Goal: Task Accomplishment & Management: Manage account settings

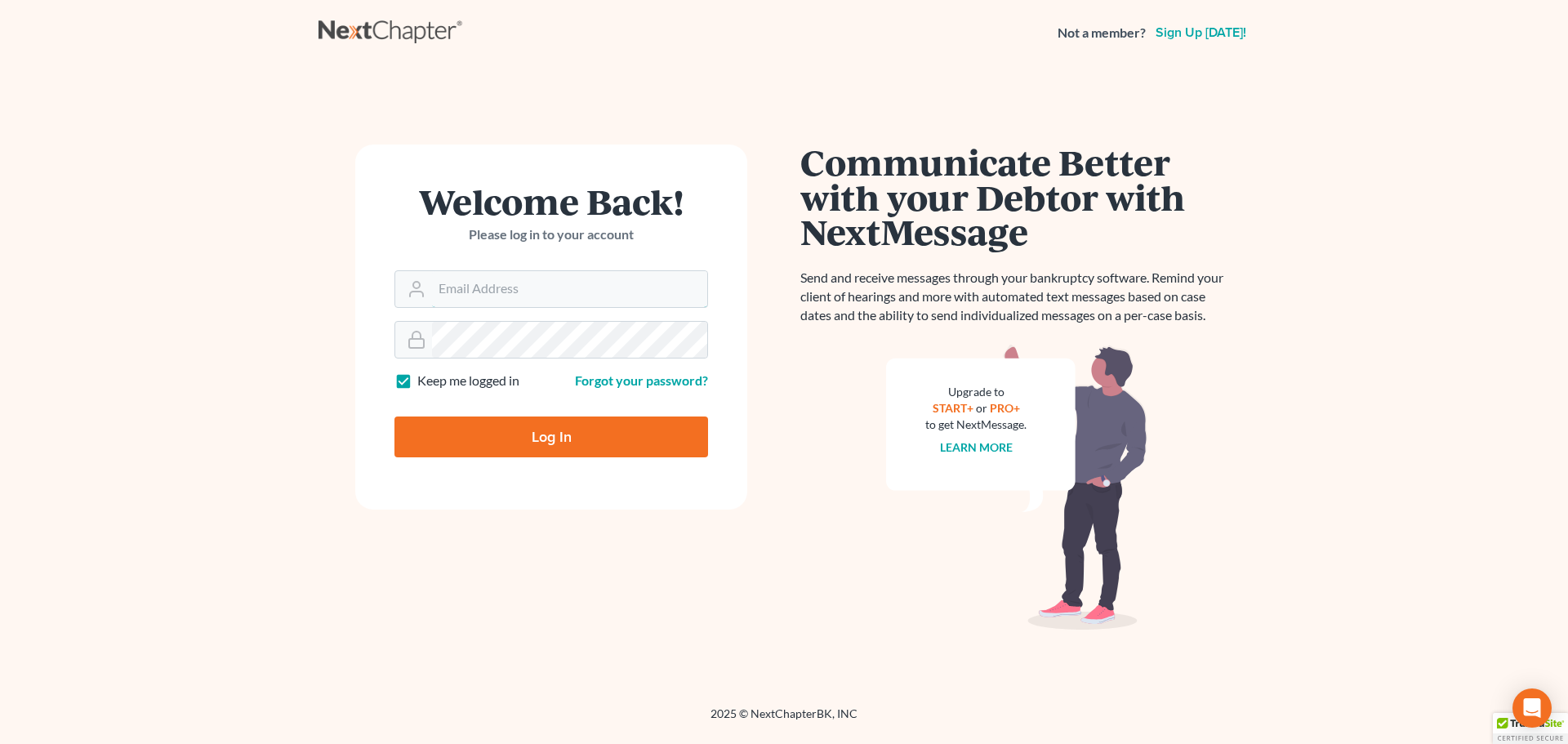
click at [527, 275] on input "Email Address" at bounding box center [569, 289] width 275 height 36
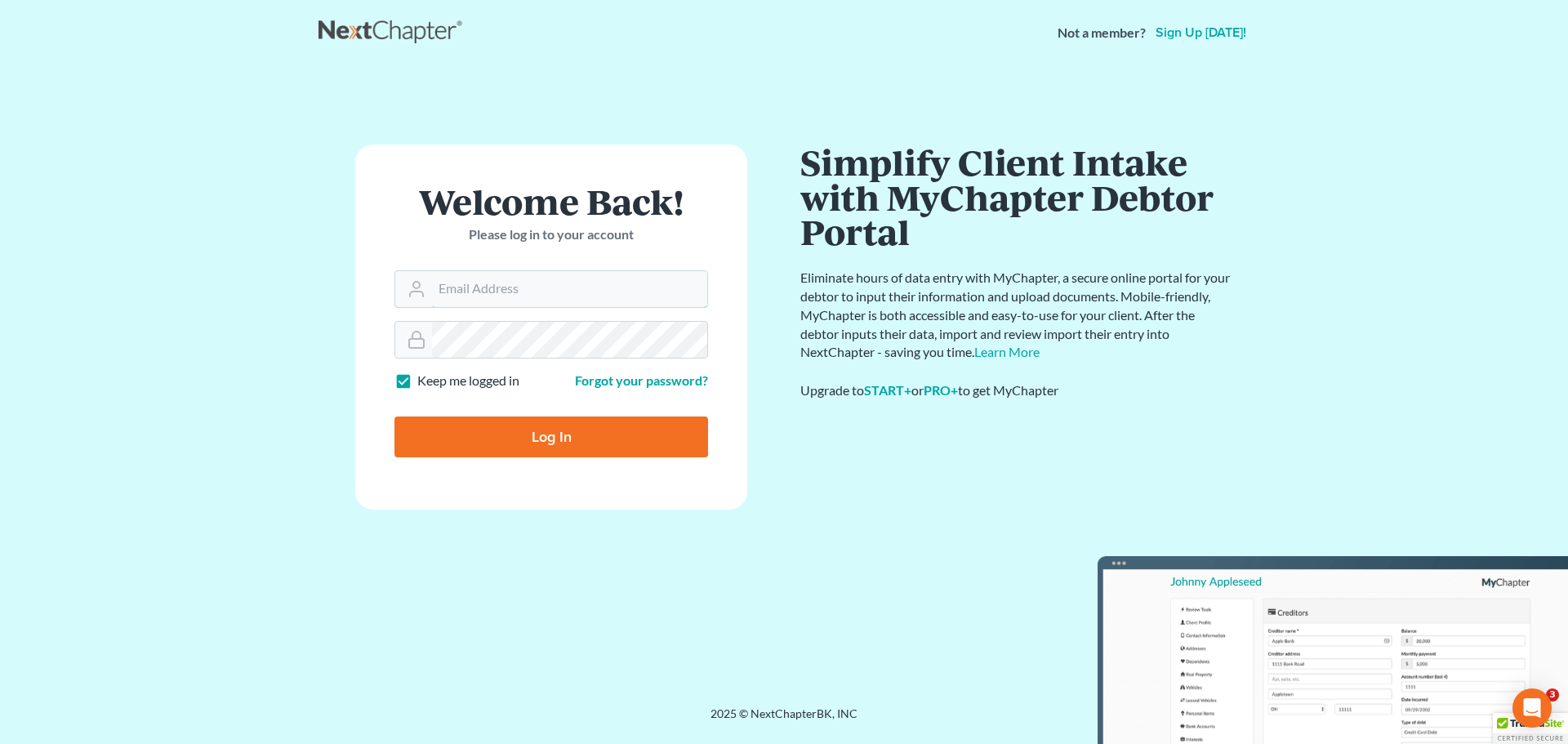
type input "[EMAIL_ADDRESS][DOMAIN_NAME]"
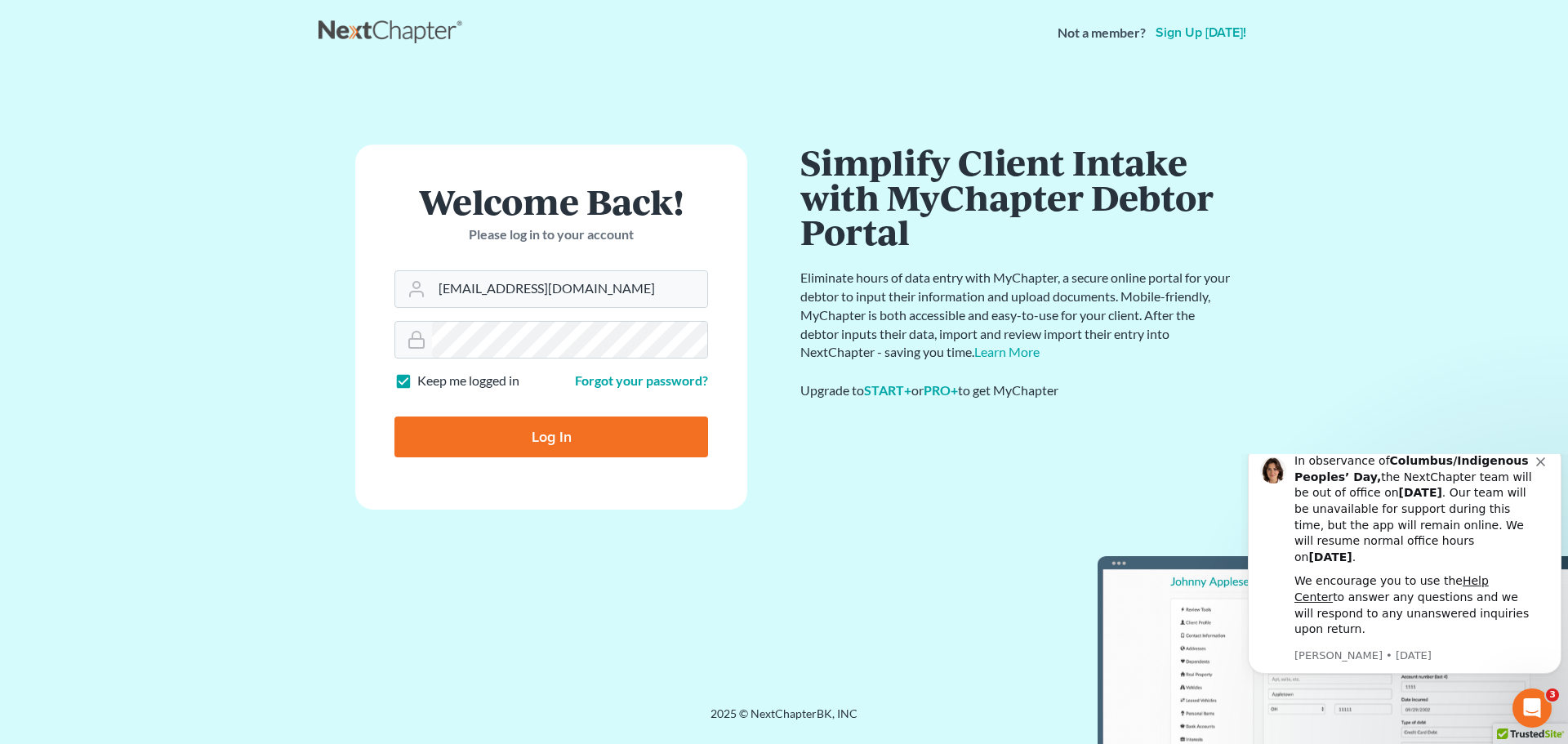
click at [598, 436] on input "Log In" at bounding box center [552, 436] width 314 height 41
type input "Thinking..."
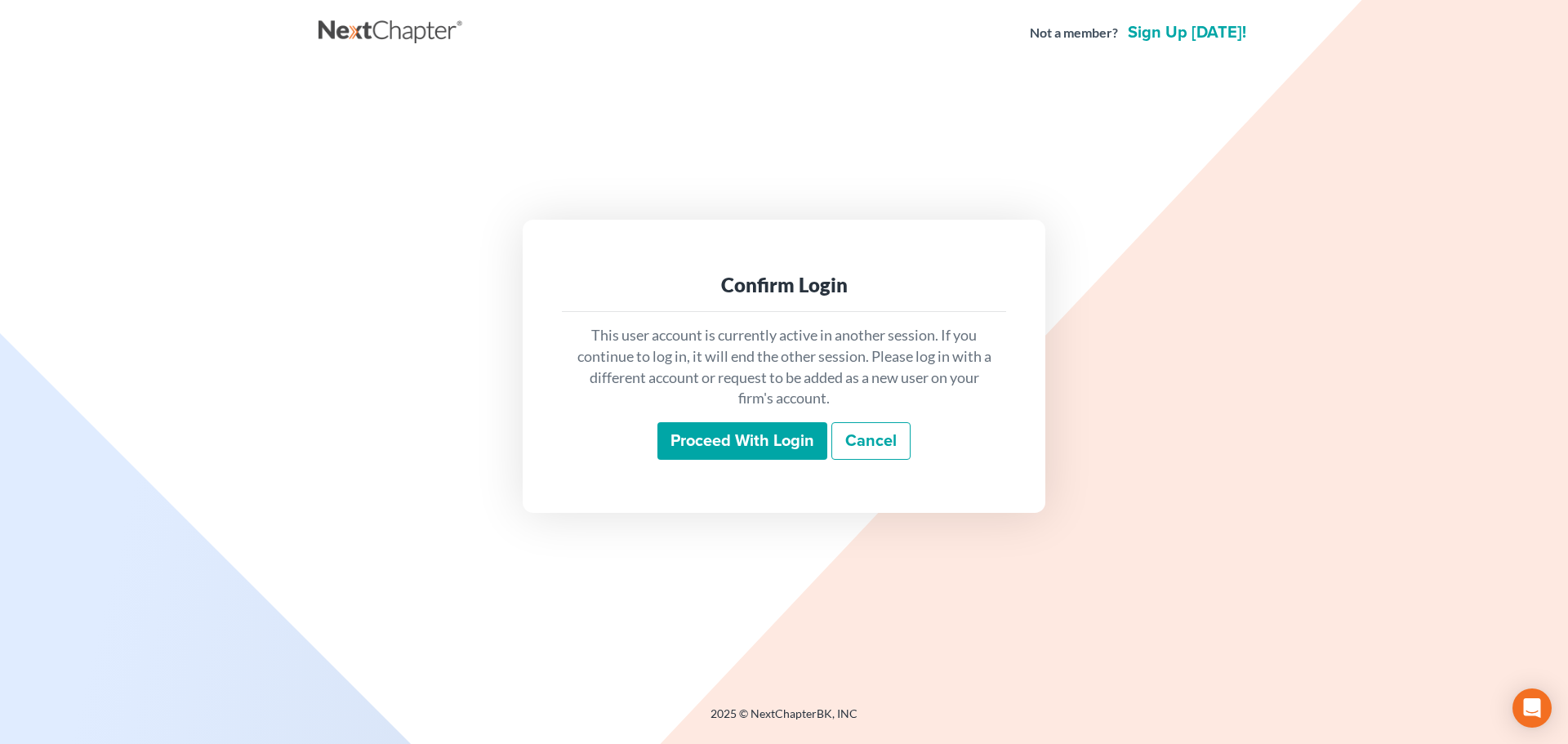
click at [702, 442] on input "Proceed with login" at bounding box center [742, 441] width 170 height 38
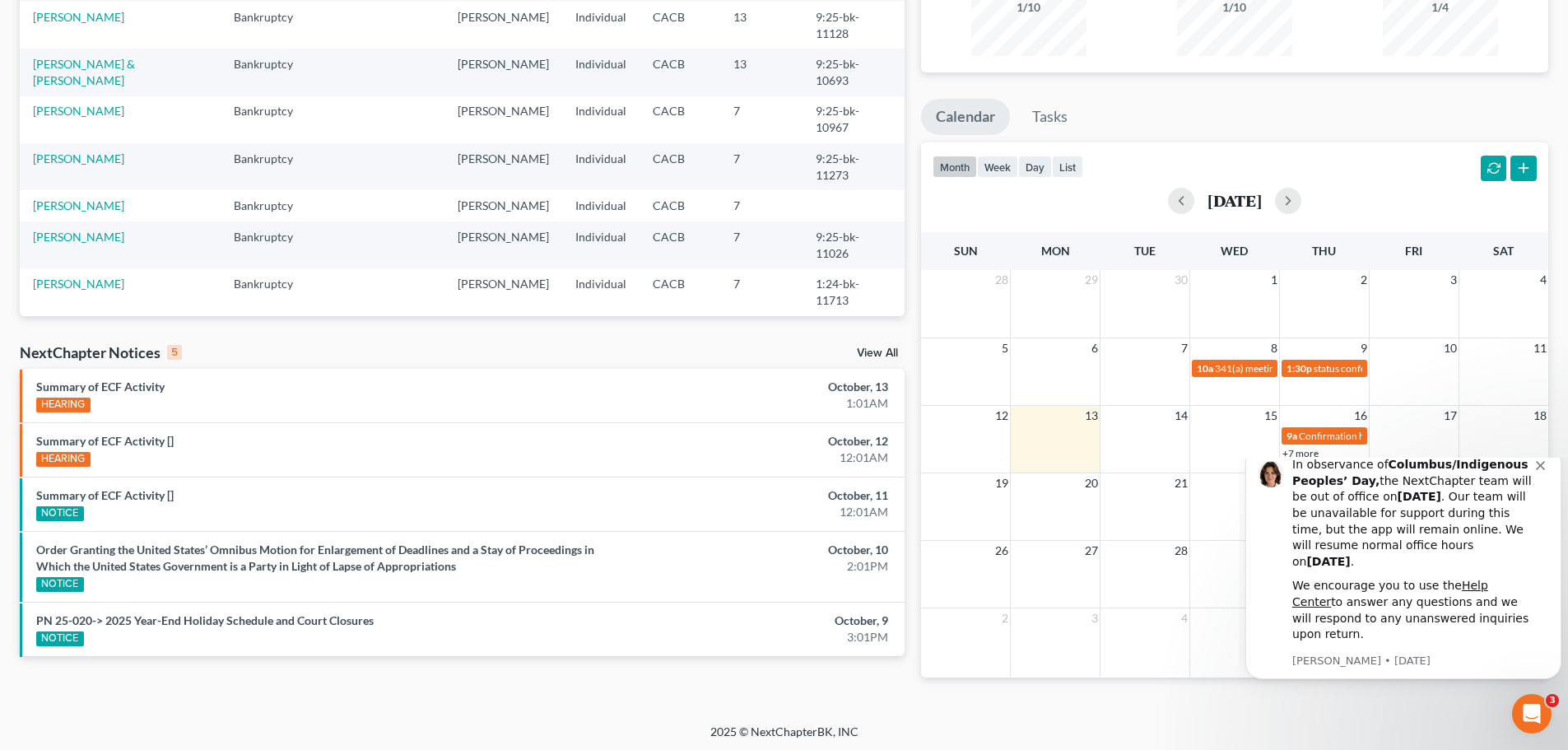
scroll to position [200, 0]
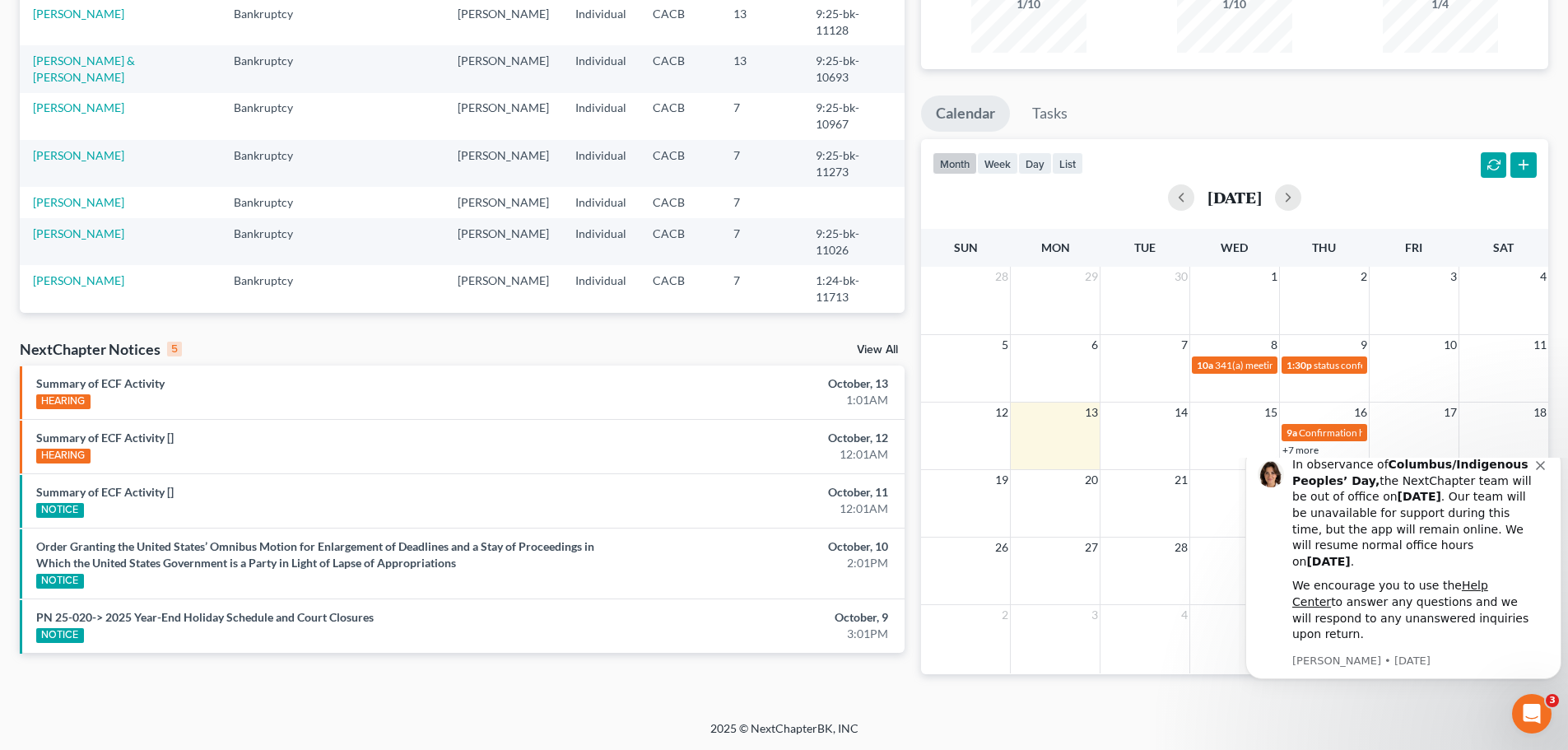
click at [876, 344] on link "View All" at bounding box center [878, 350] width 41 height 11
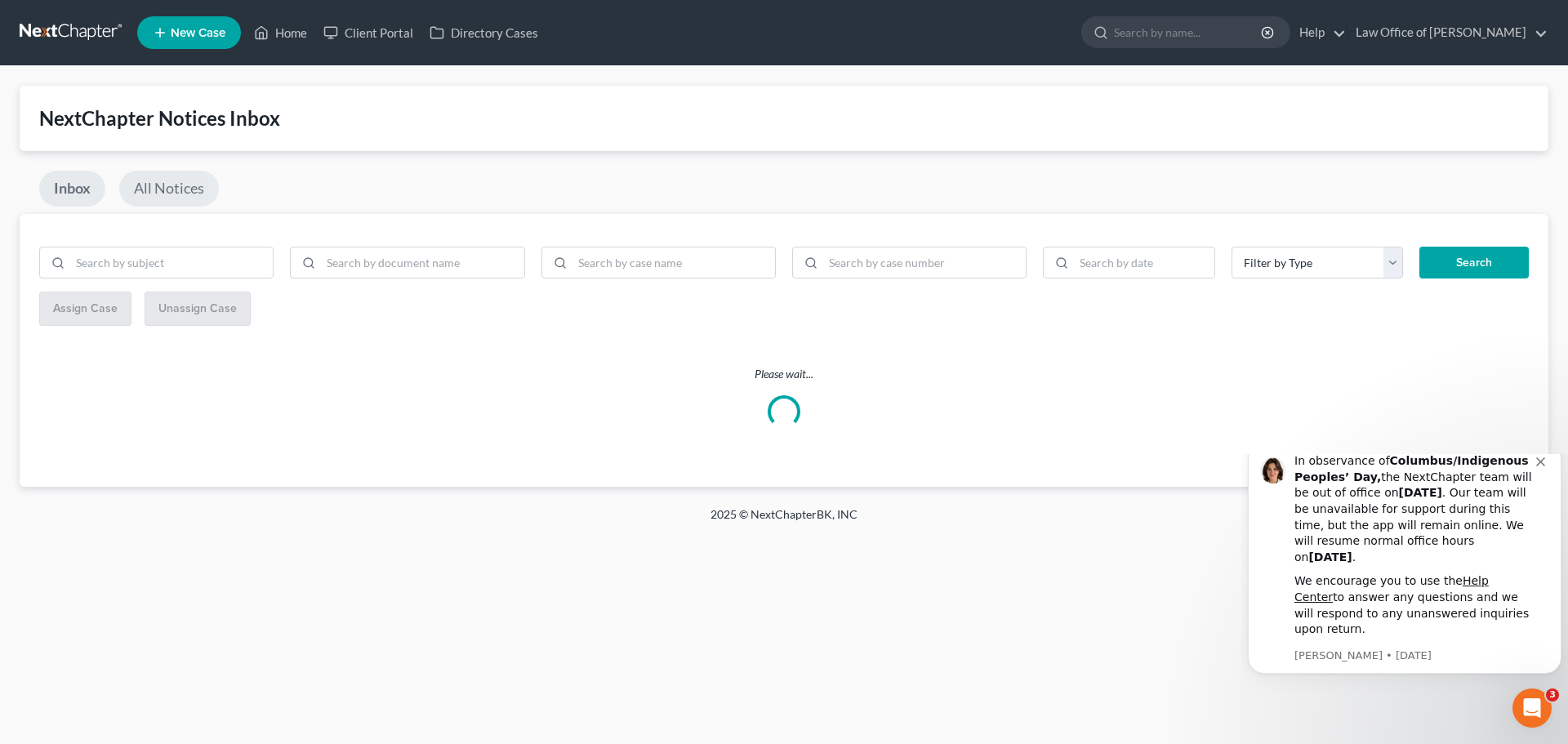
click at [150, 185] on link "All Notices" at bounding box center [169, 188] width 99 height 36
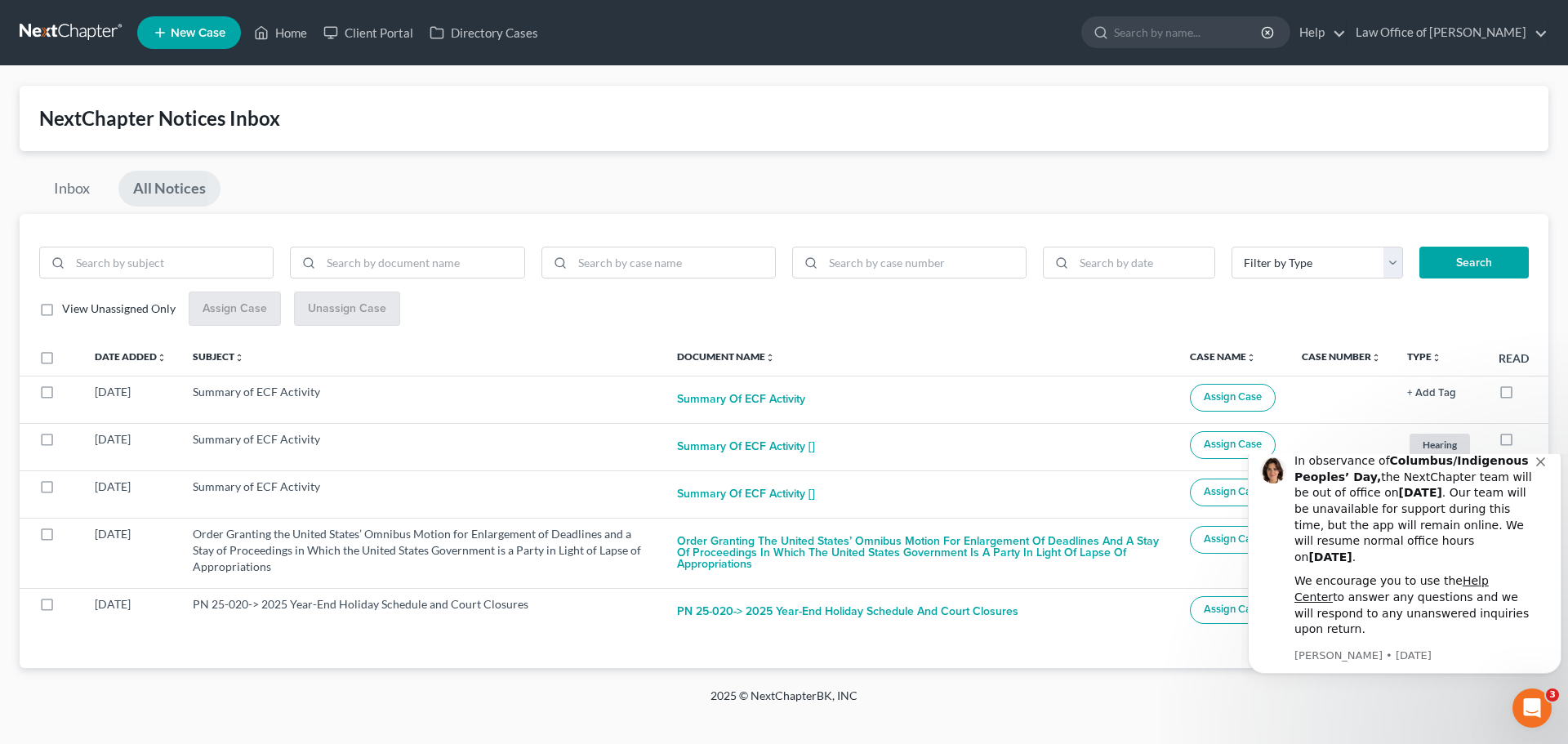
click at [183, 185] on link "All Notices" at bounding box center [169, 188] width 102 height 36
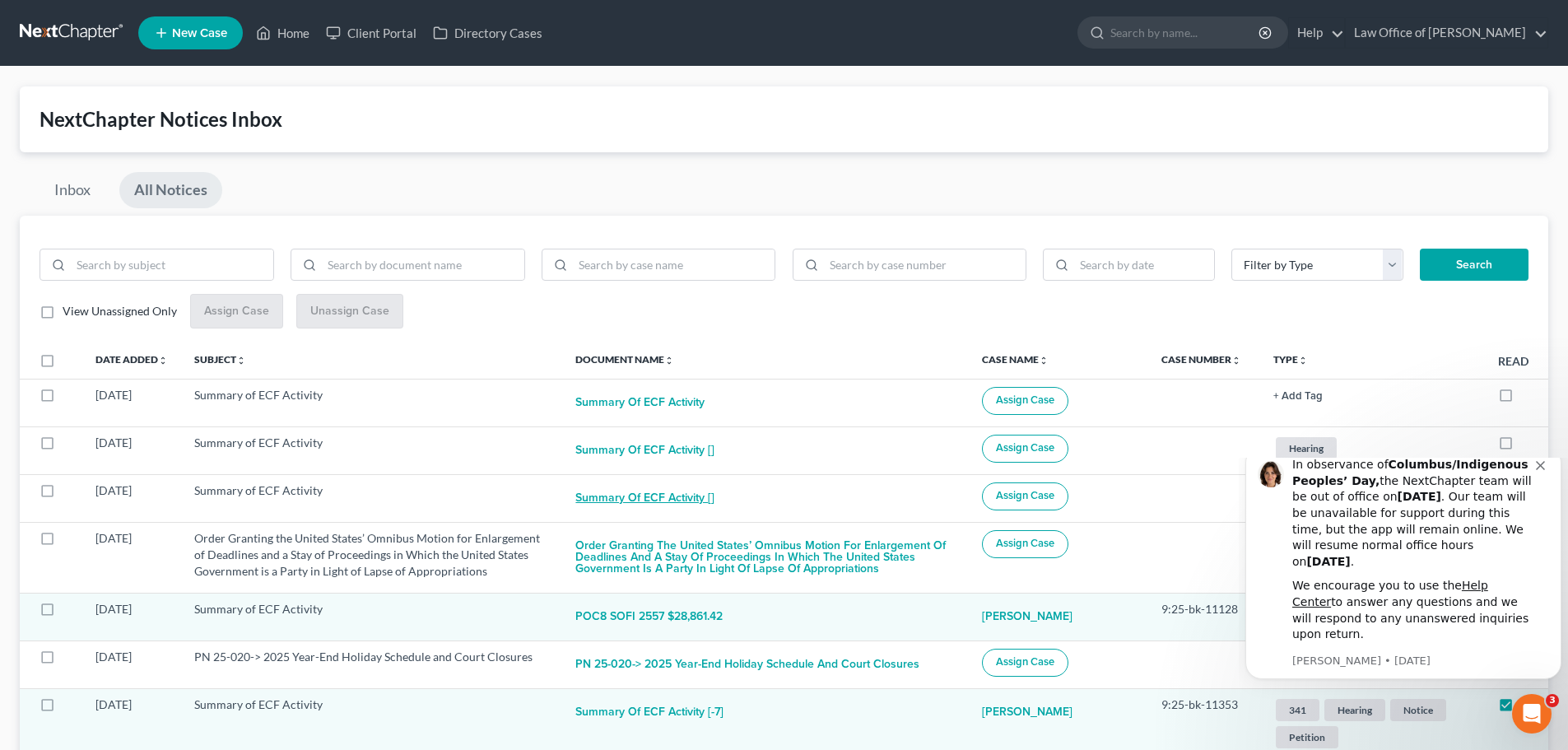
click at [638, 493] on button "Summary of ECF Activity []" at bounding box center [645, 498] width 139 height 32
checkbox input "true"
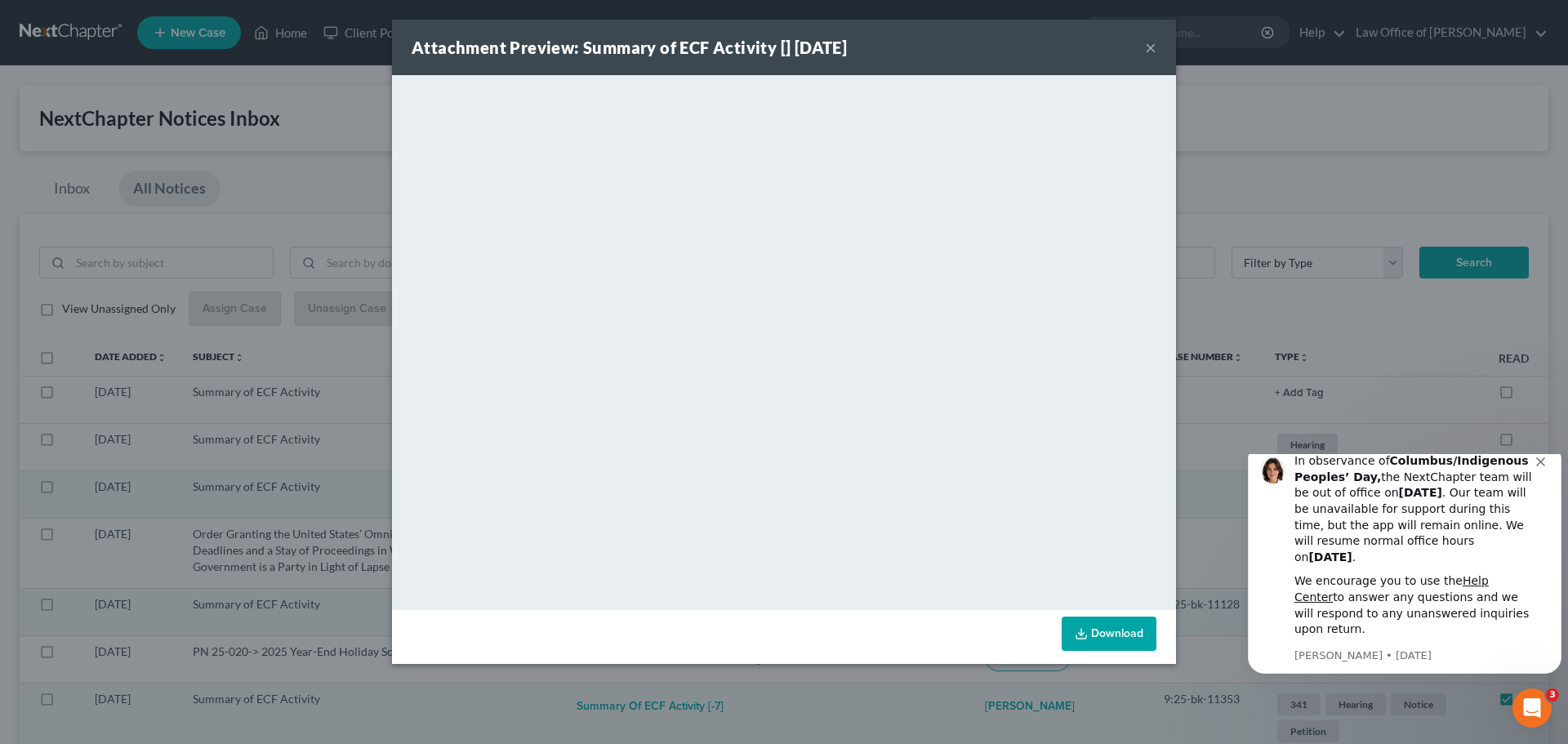
click at [1150, 48] on button "×" at bounding box center [1151, 47] width 11 height 19
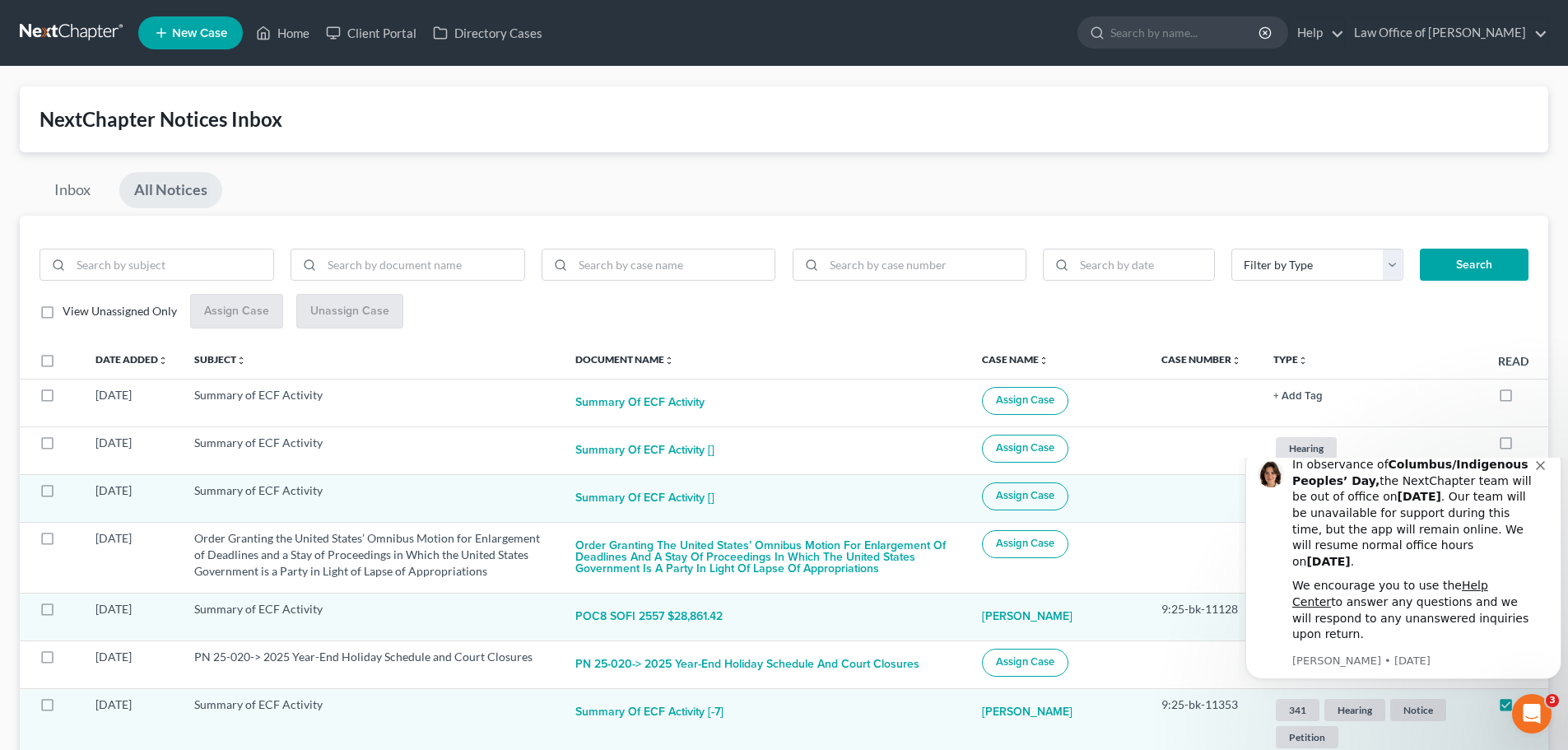
click at [1049, 497] on span "Assign Case" at bounding box center [1025, 496] width 58 height 13
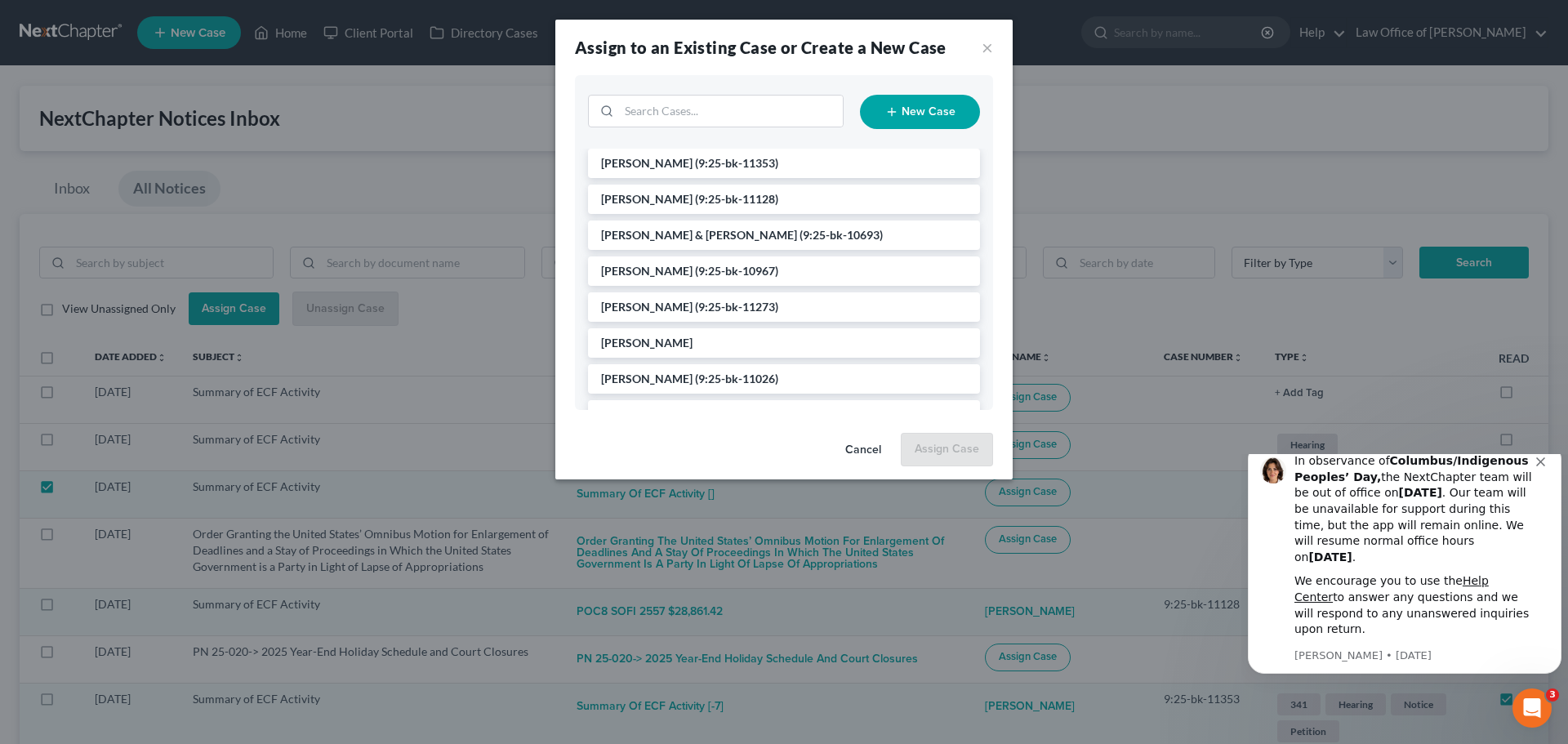
click at [679, 266] on span "[PERSON_NAME]" at bounding box center [646, 271] width 91 height 14
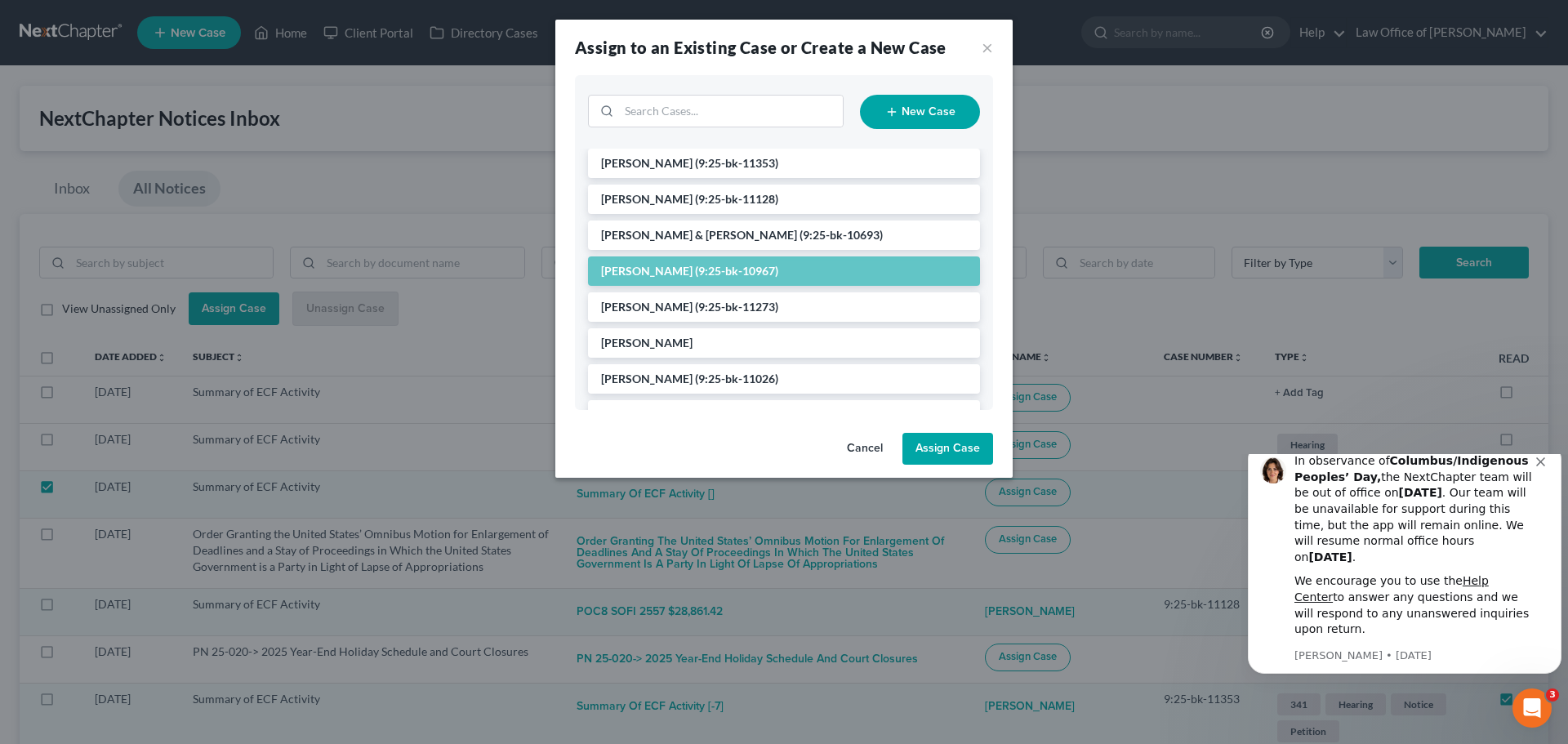
click at [940, 461] on button "Assign Case" at bounding box center [947, 448] width 90 height 32
checkbox input "false"
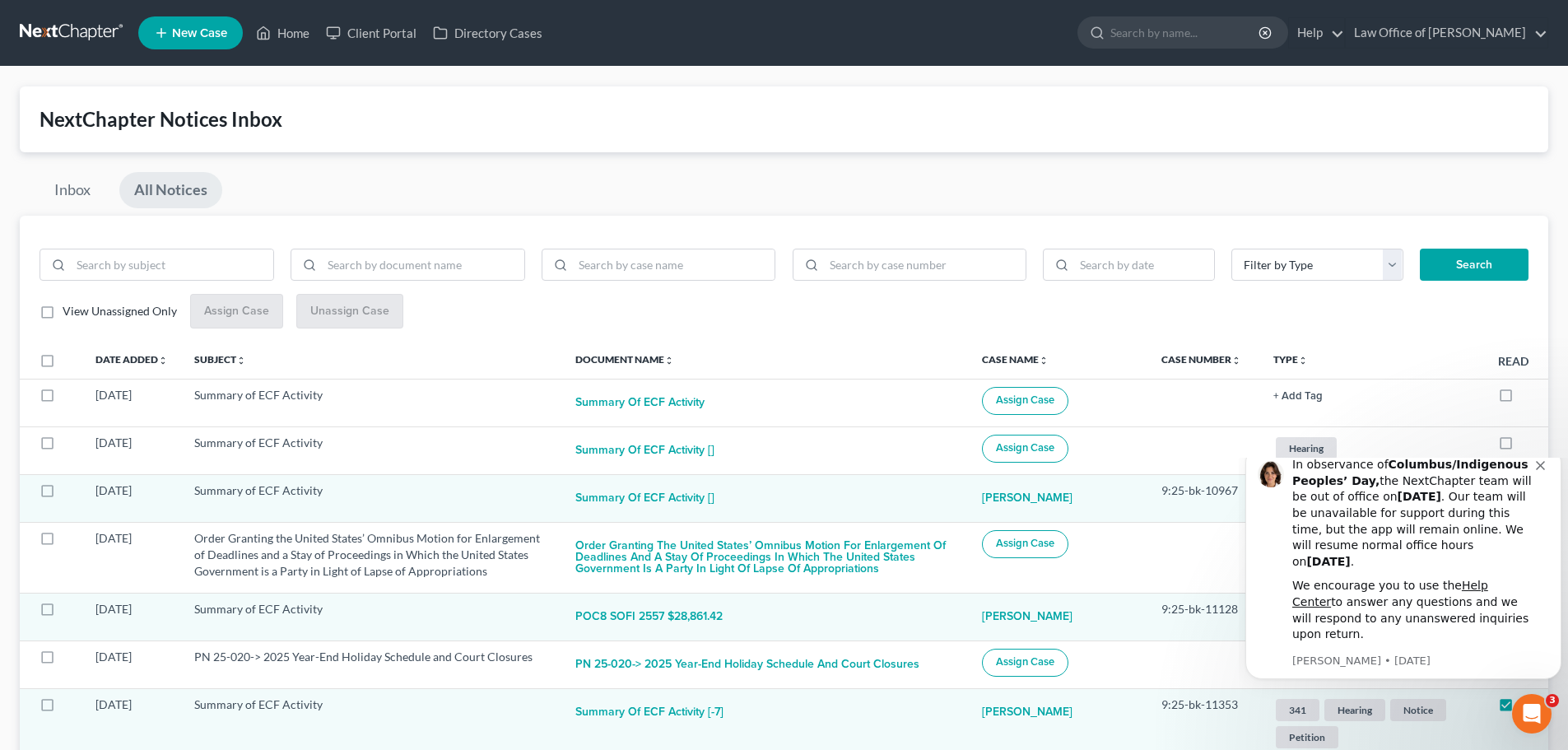
click at [1540, 471] on icon "Dismiss notification" at bounding box center [1541, 466] width 9 height 9
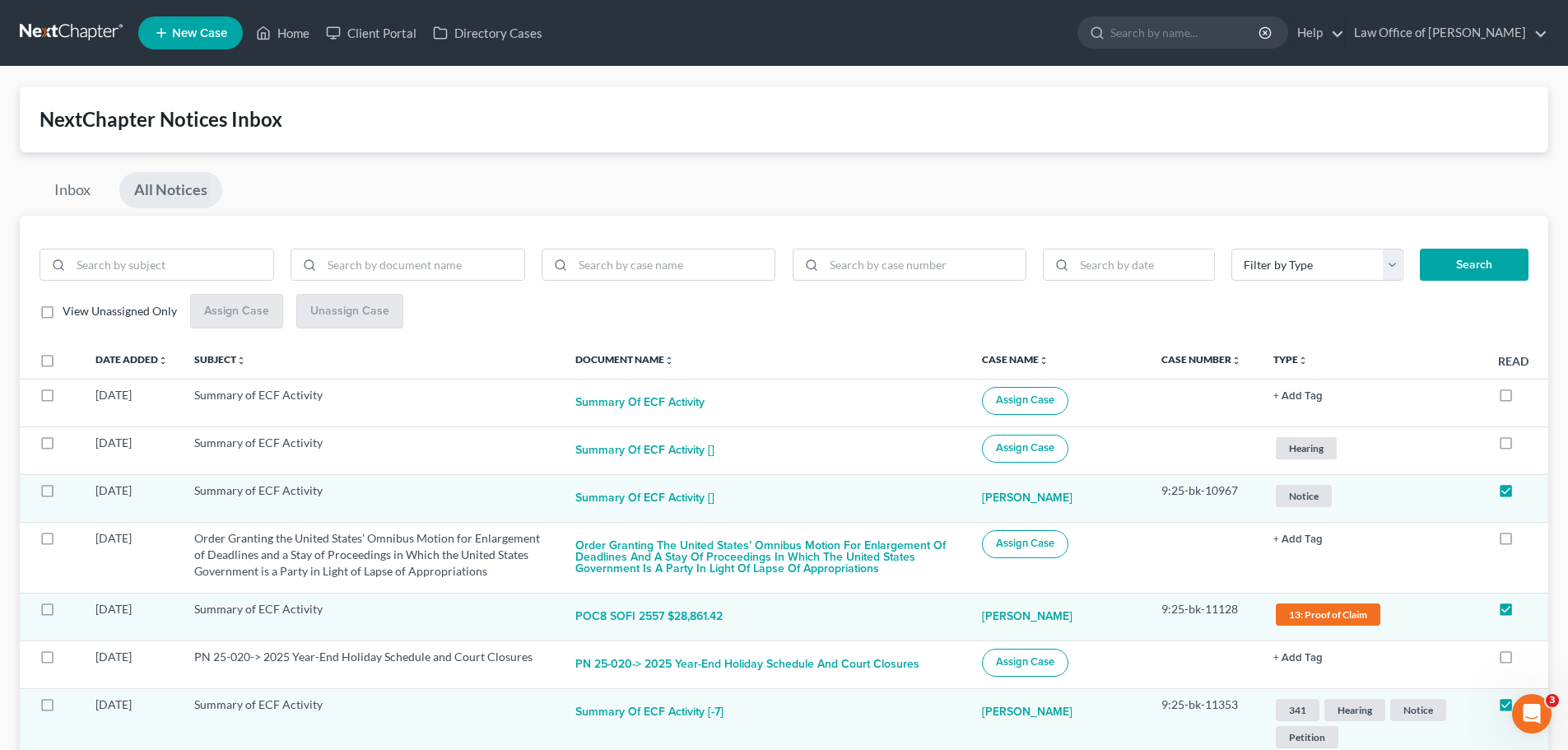
click at [1304, 503] on span "Notice" at bounding box center [1304, 497] width 56 height 22
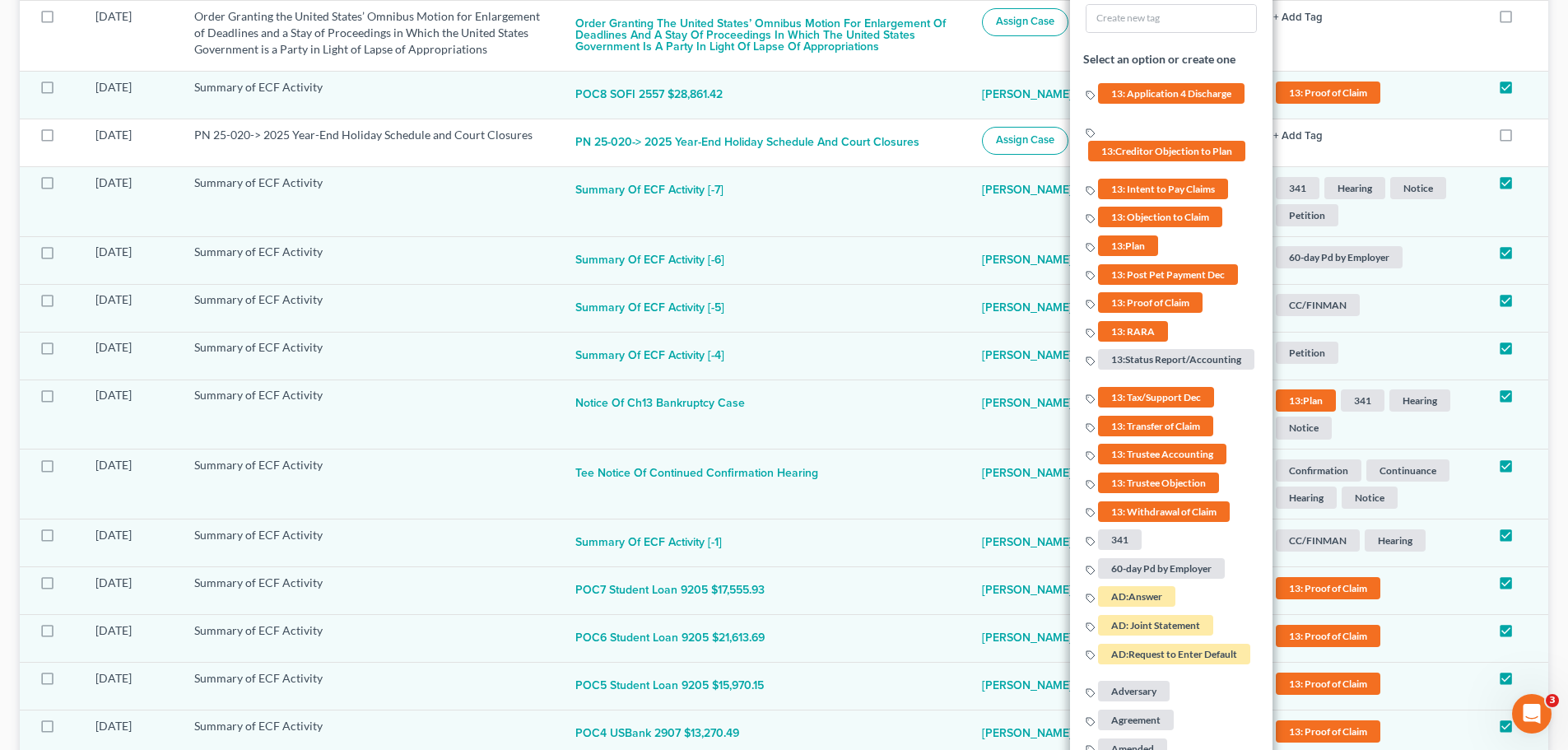
scroll to position [906, 0]
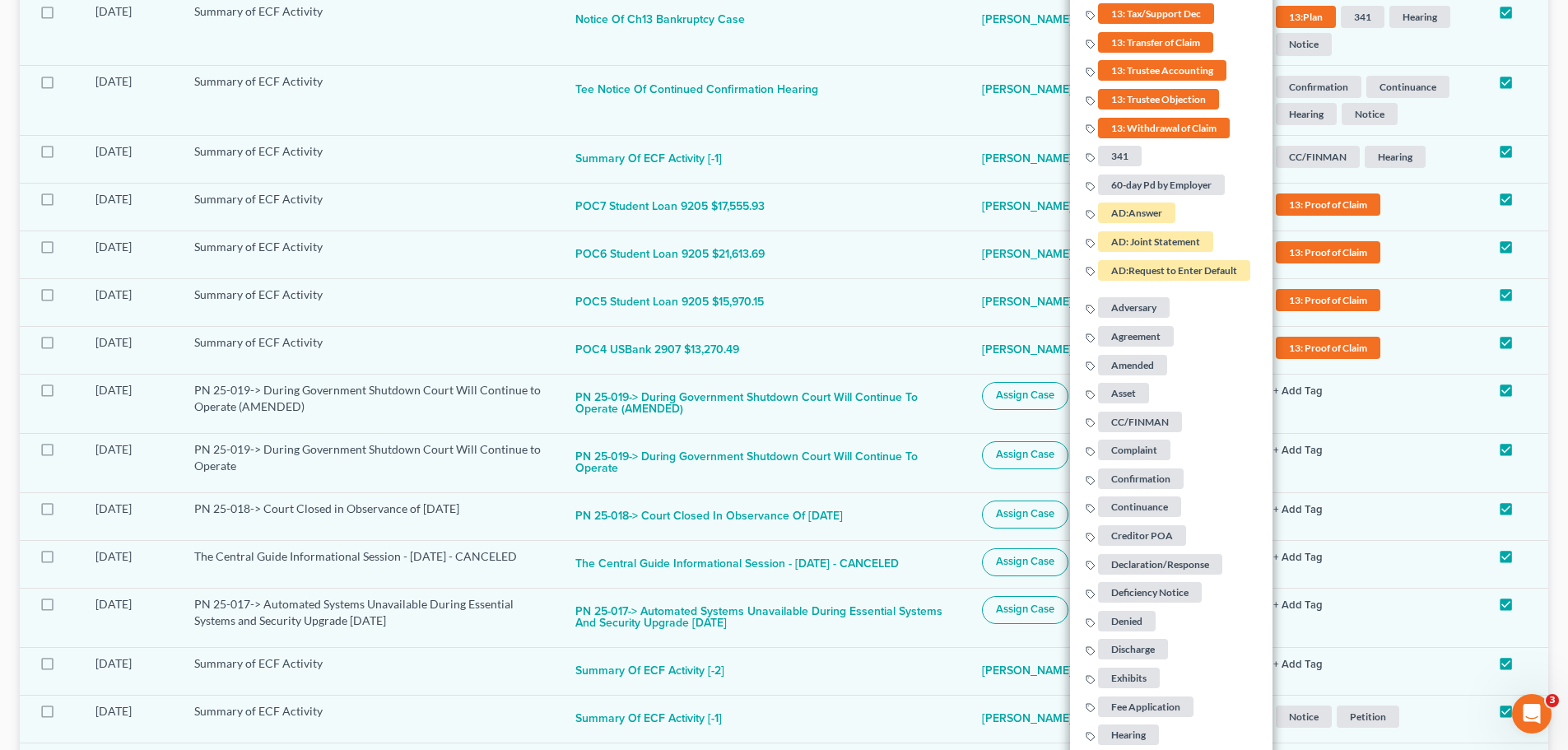
click at [1162, 582] on span "Deficiency Notice" at bounding box center [1150, 592] width 104 height 20
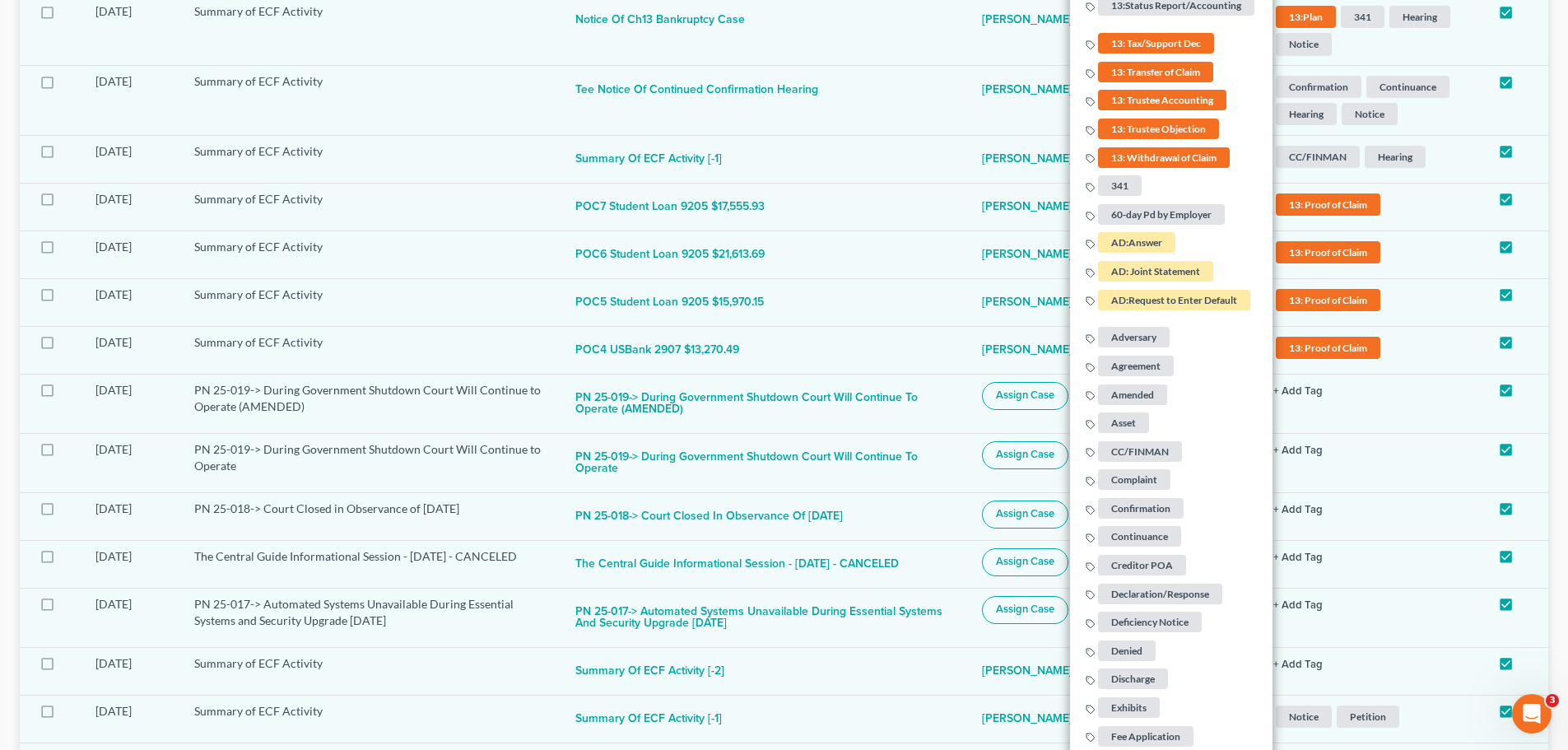
click at [1134, 441] on span "CC/FINMAN" at bounding box center [1140, 451] width 84 height 20
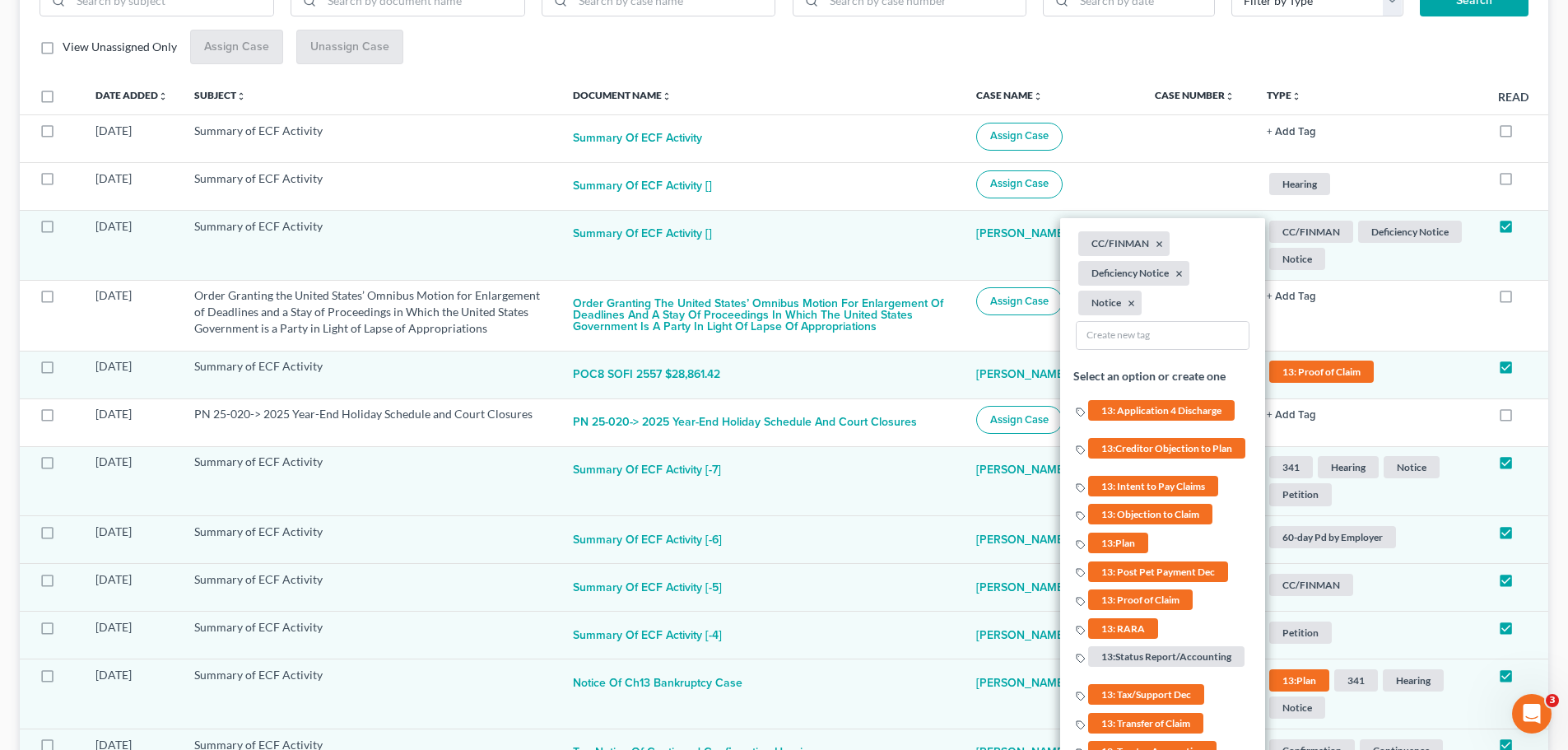
scroll to position [247, 0]
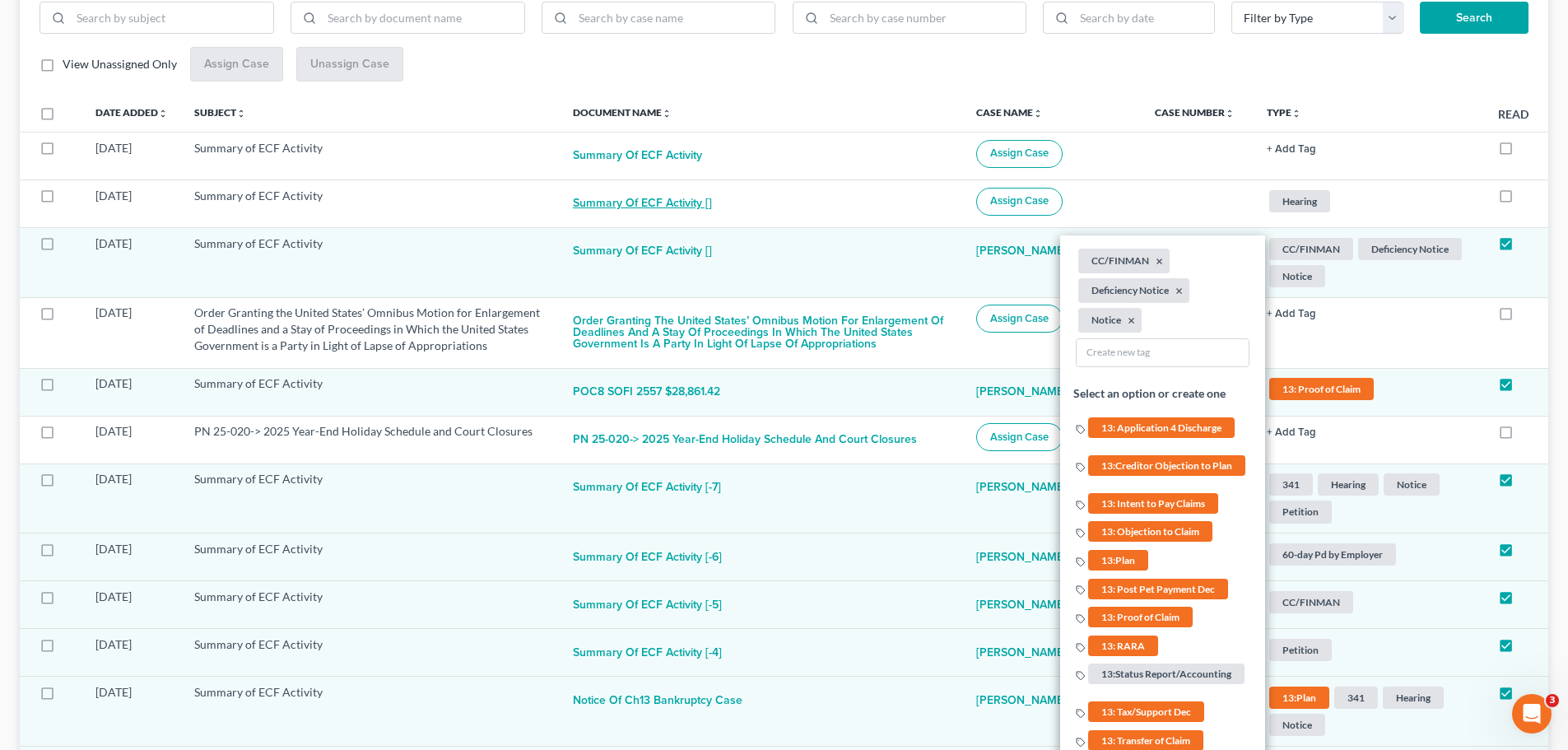
click at [697, 209] on button "Summary of ECF Activity []" at bounding box center [642, 203] width 139 height 32
checkbox input "true"
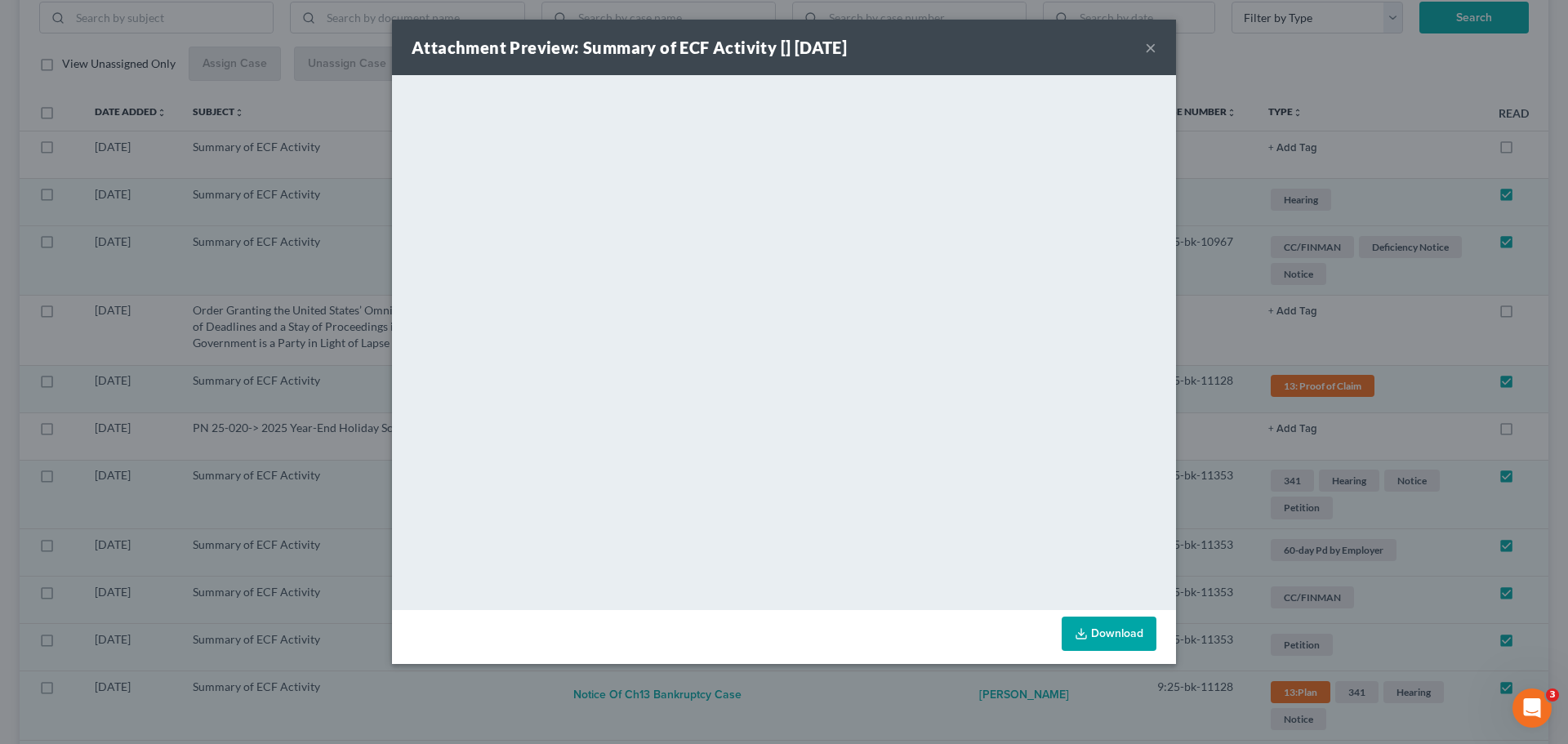
drag, startPoint x: 1156, startPoint y: 48, endPoint x: 1138, endPoint y: 78, distance: 35.0
click at [1156, 49] on button "×" at bounding box center [1151, 47] width 11 height 19
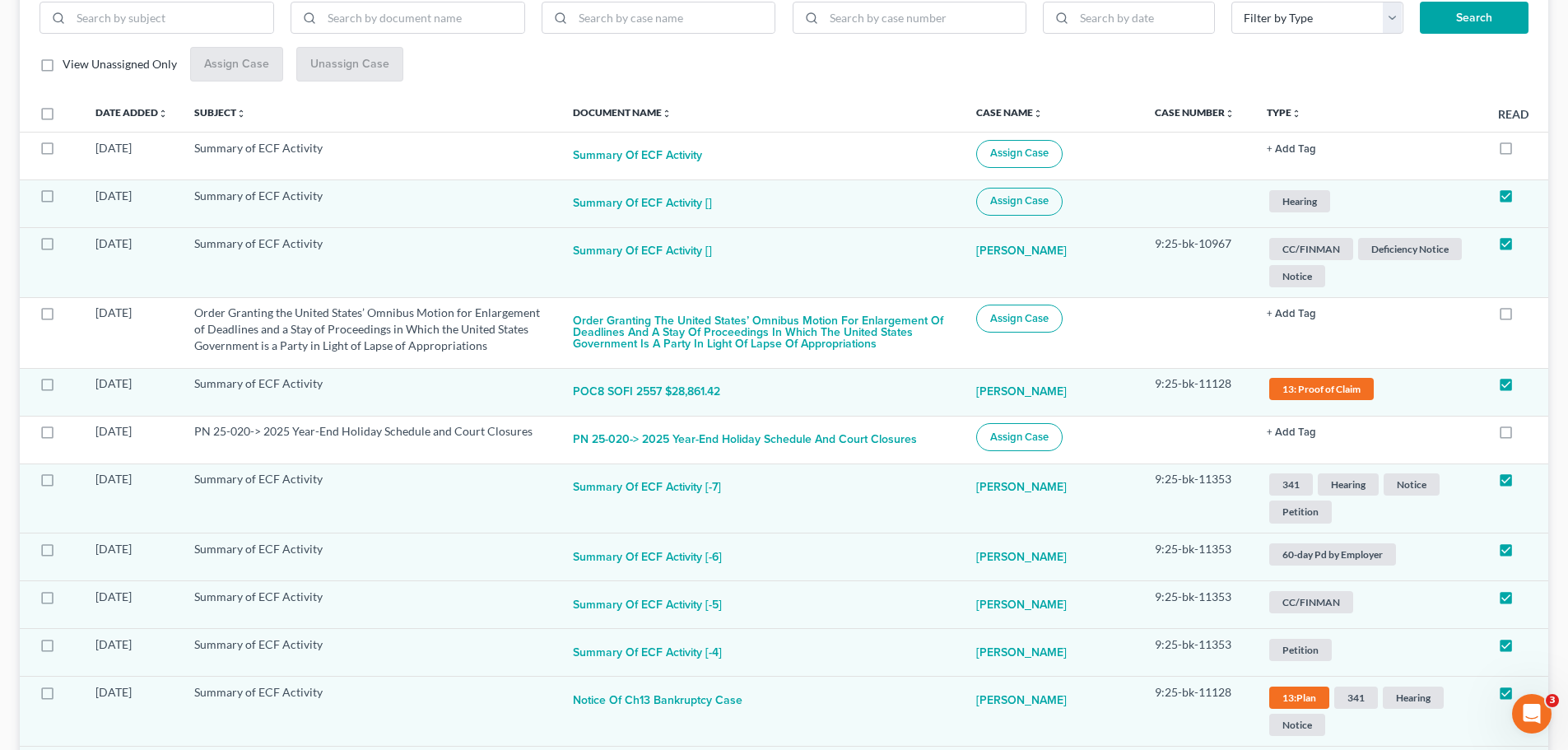
click at [1062, 211] on button "Assign Case" at bounding box center [1019, 201] width 86 height 28
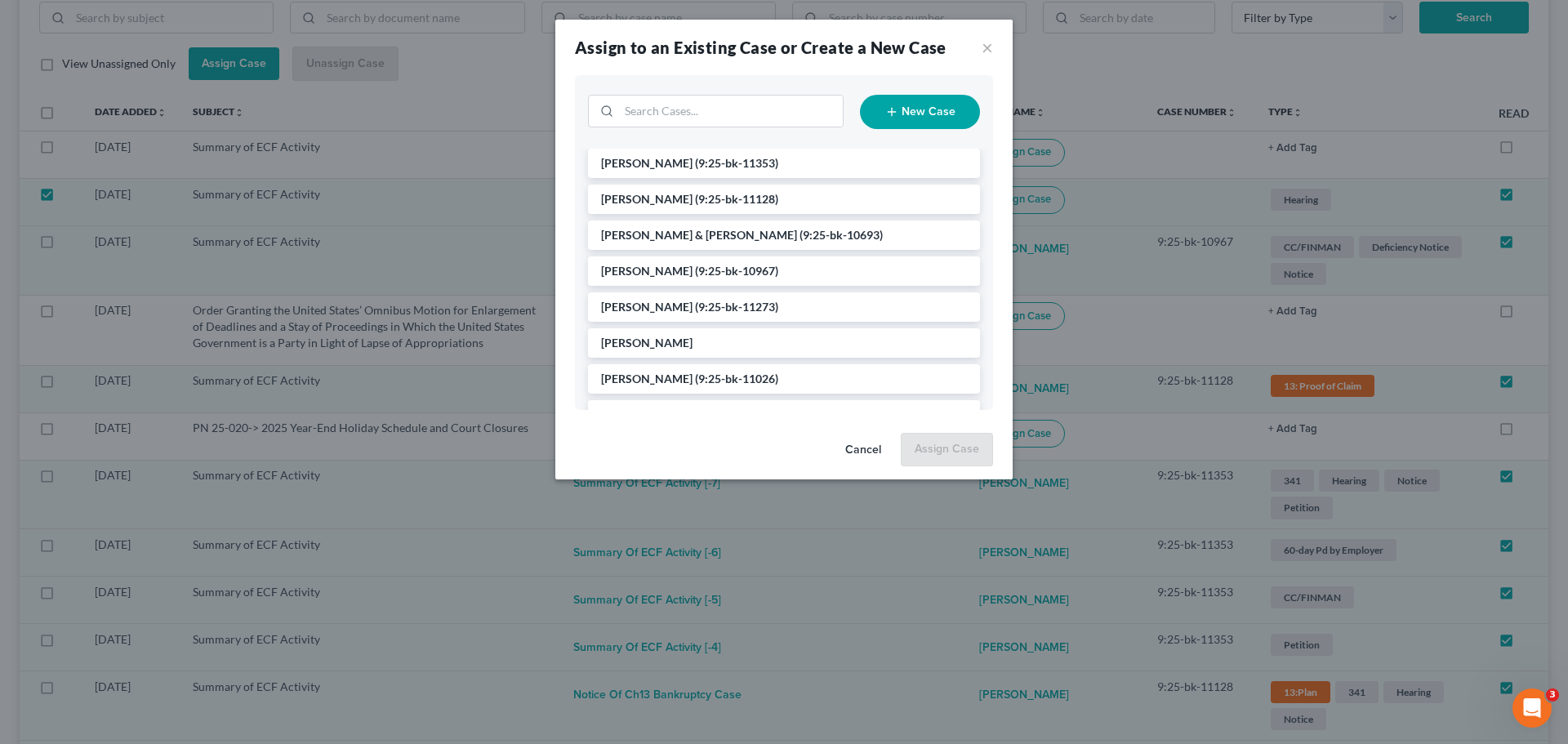
click at [702, 167] on span "(9:25-bk-11353)" at bounding box center [737, 162] width 83 height 14
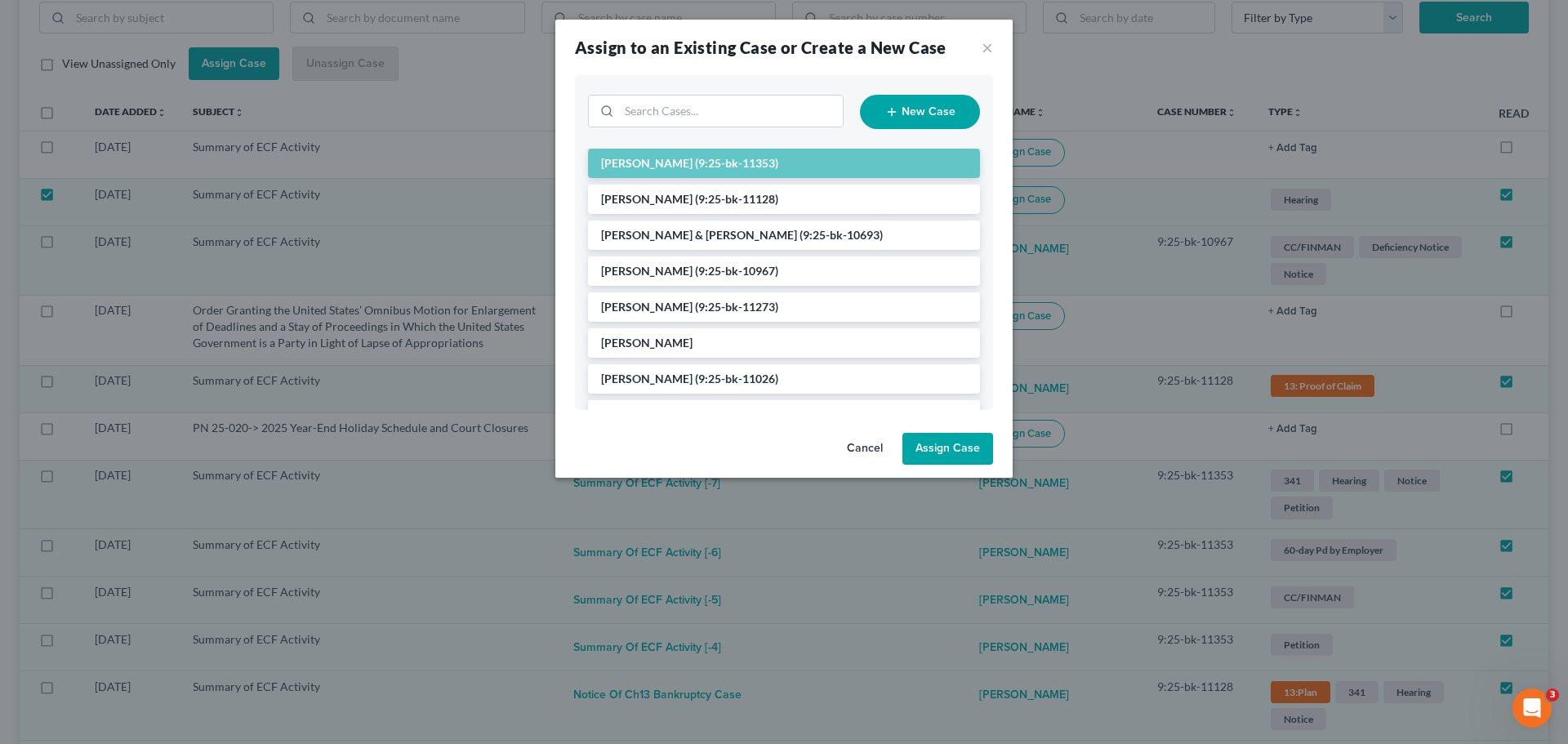
click at [945, 441] on button "Assign Case" at bounding box center [947, 448] width 90 height 32
checkbox input "false"
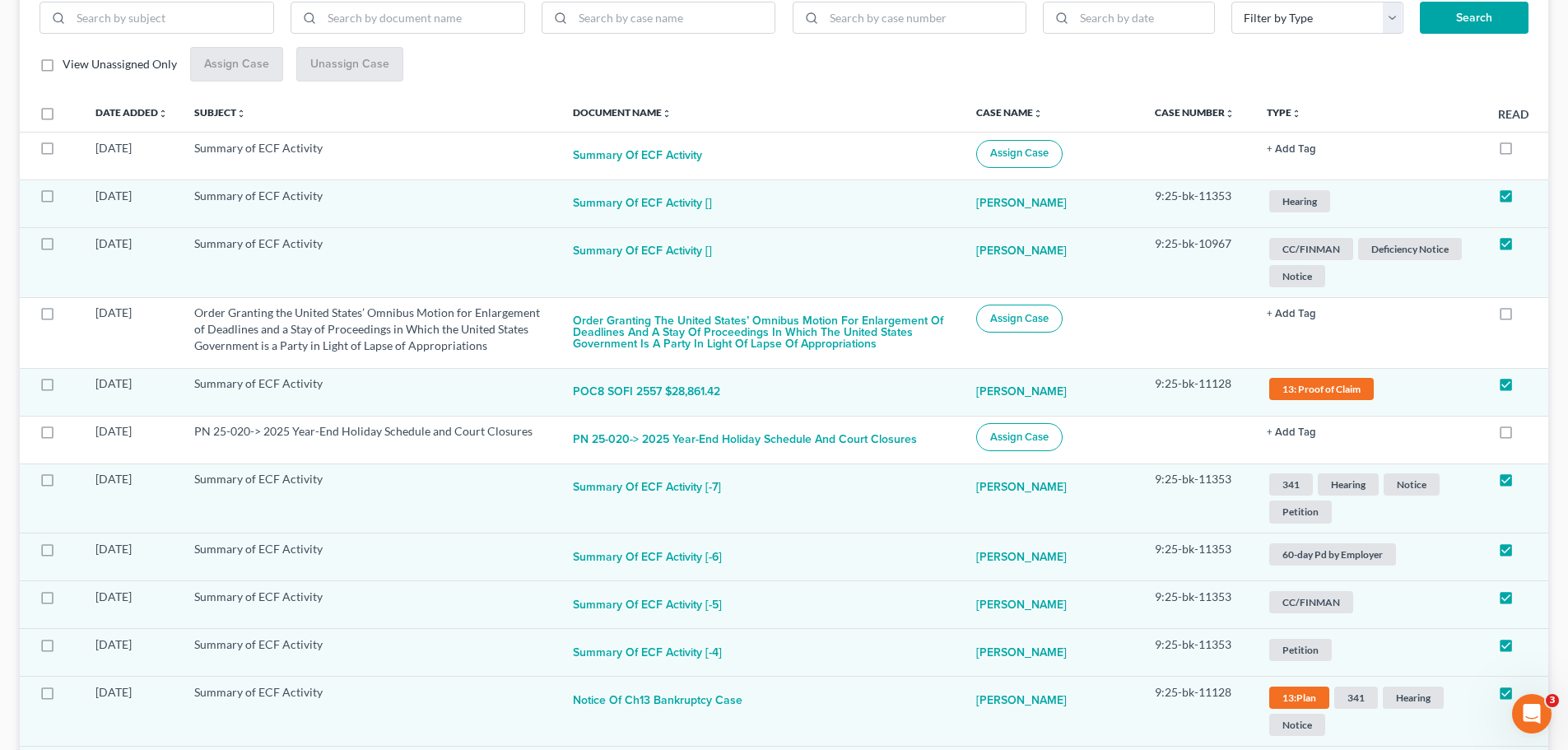
click at [1294, 205] on span "Hearing" at bounding box center [1300, 201] width 61 height 22
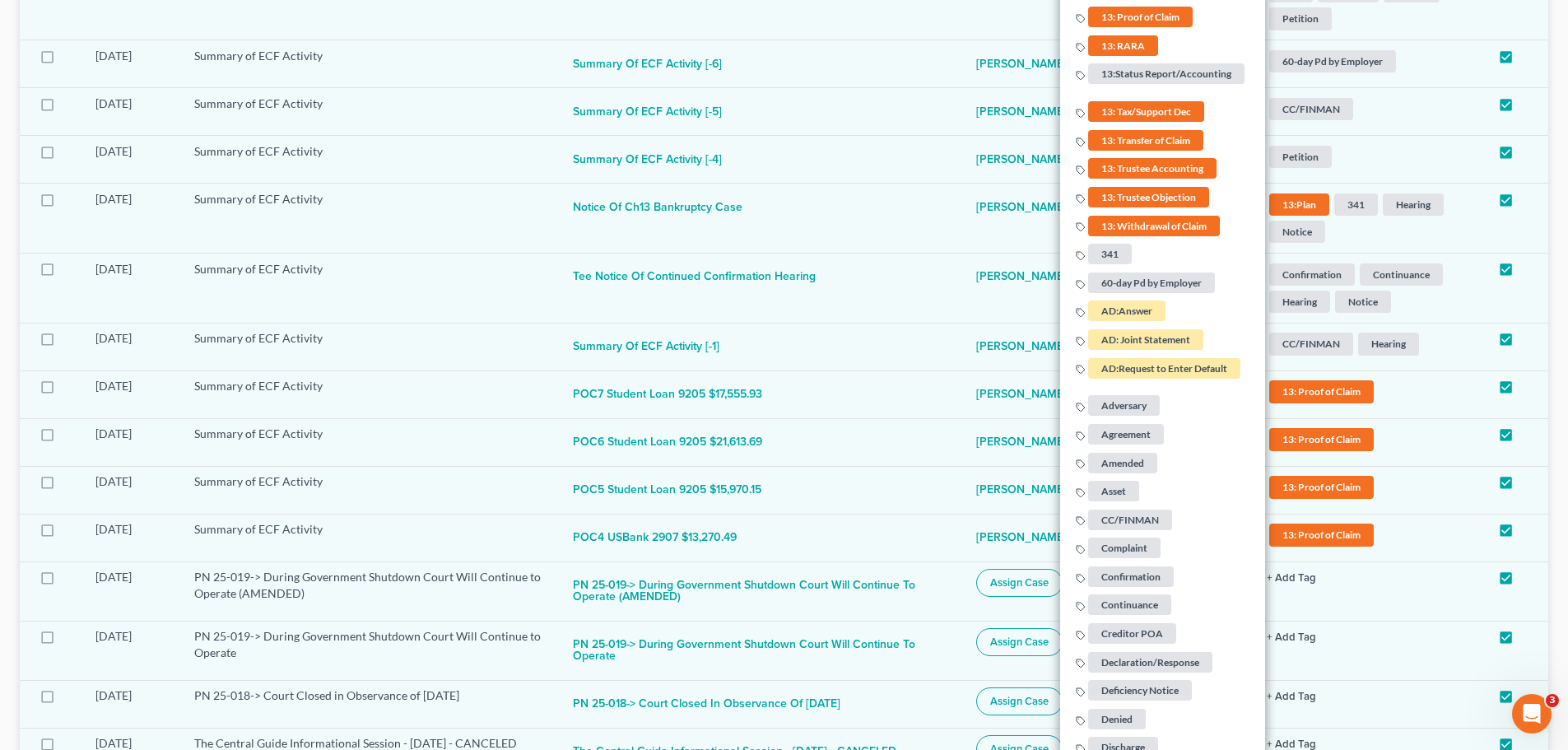
scroll to position [741, 0]
click at [1100, 252] on span "341" at bounding box center [1110, 253] width 44 height 20
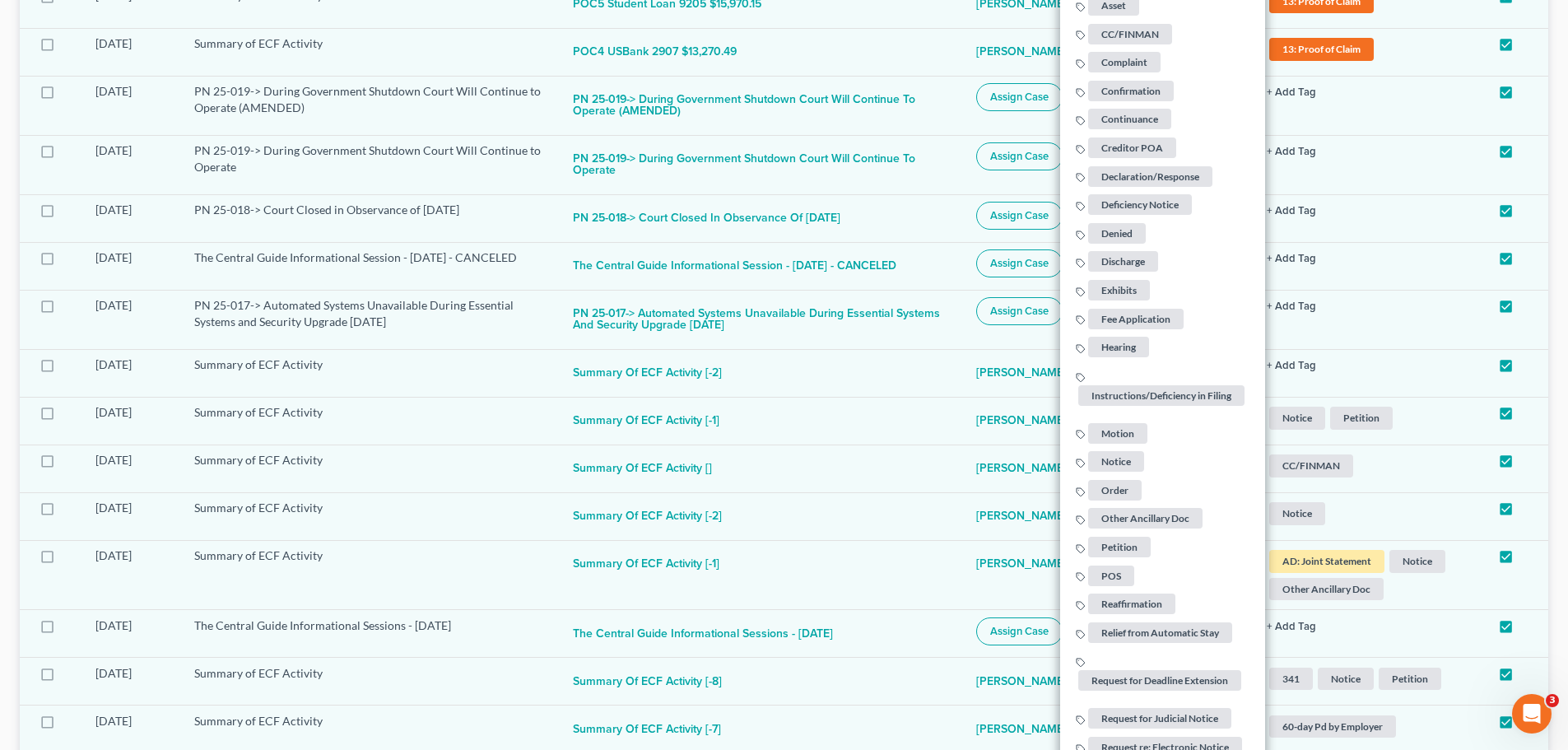
scroll to position [1235, 0]
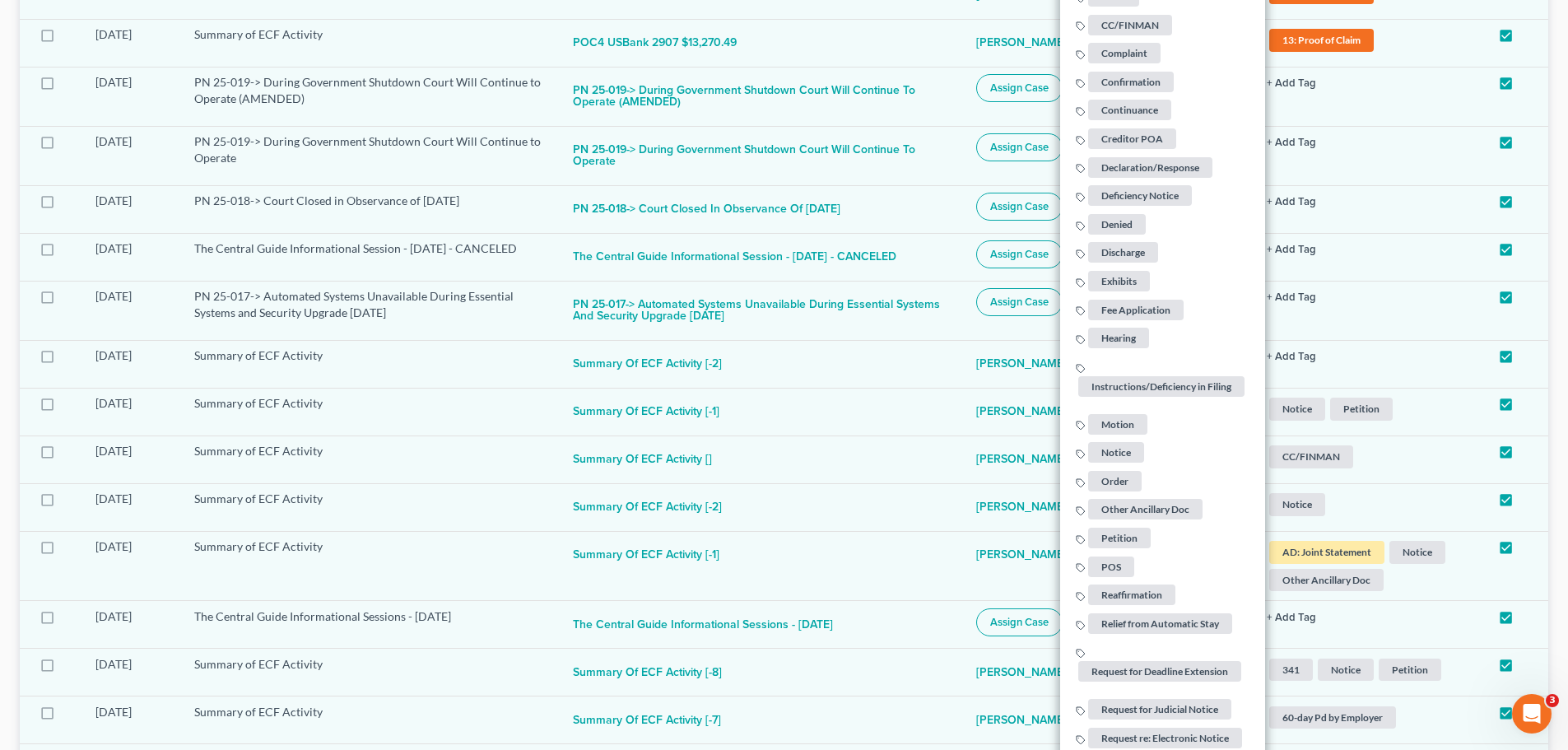
click at [1125, 544] on span "Petition" at bounding box center [1119, 538] width 62 height 20
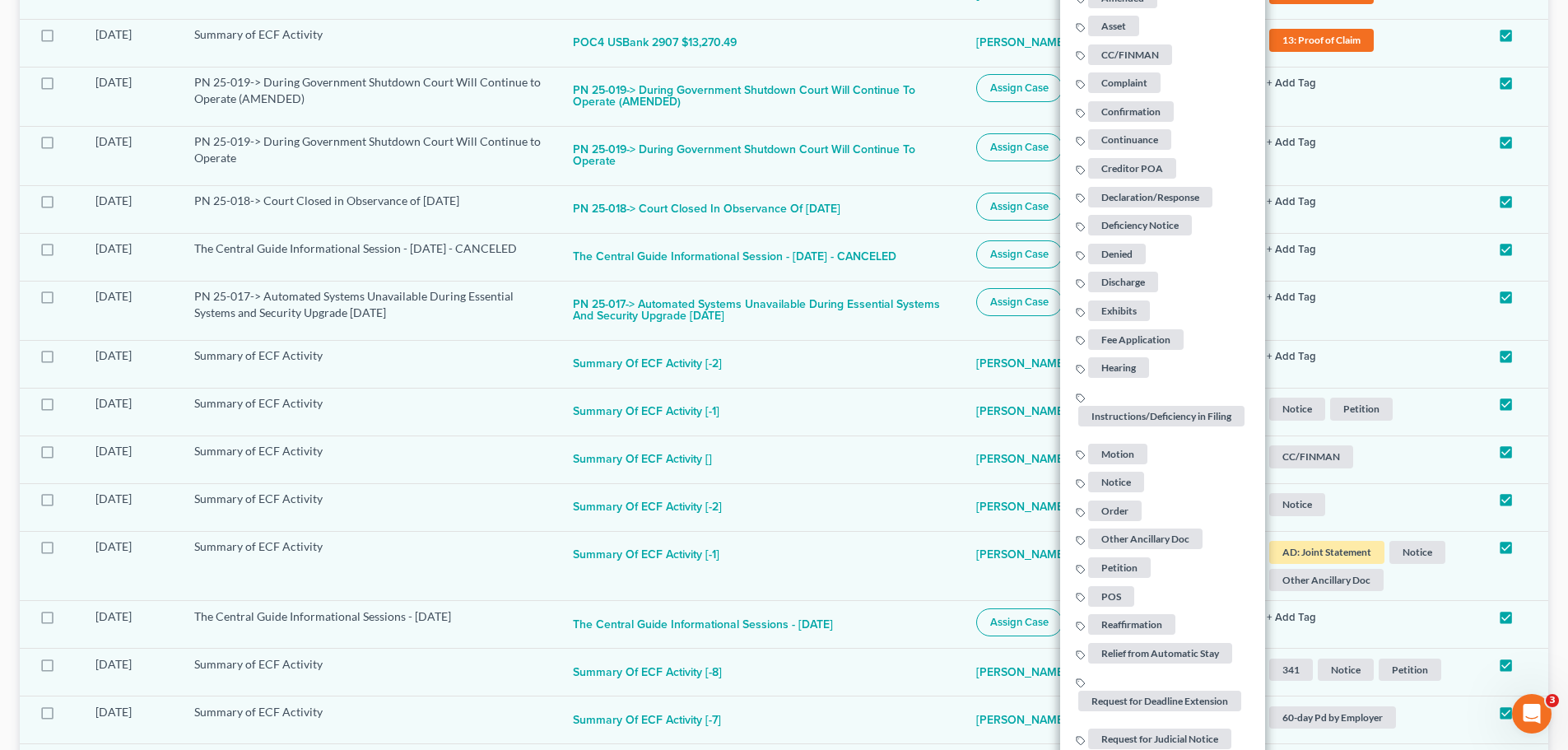
click at [1125, 488] on span "Notice" at bounding box center [1116, 482] width 56 height 20
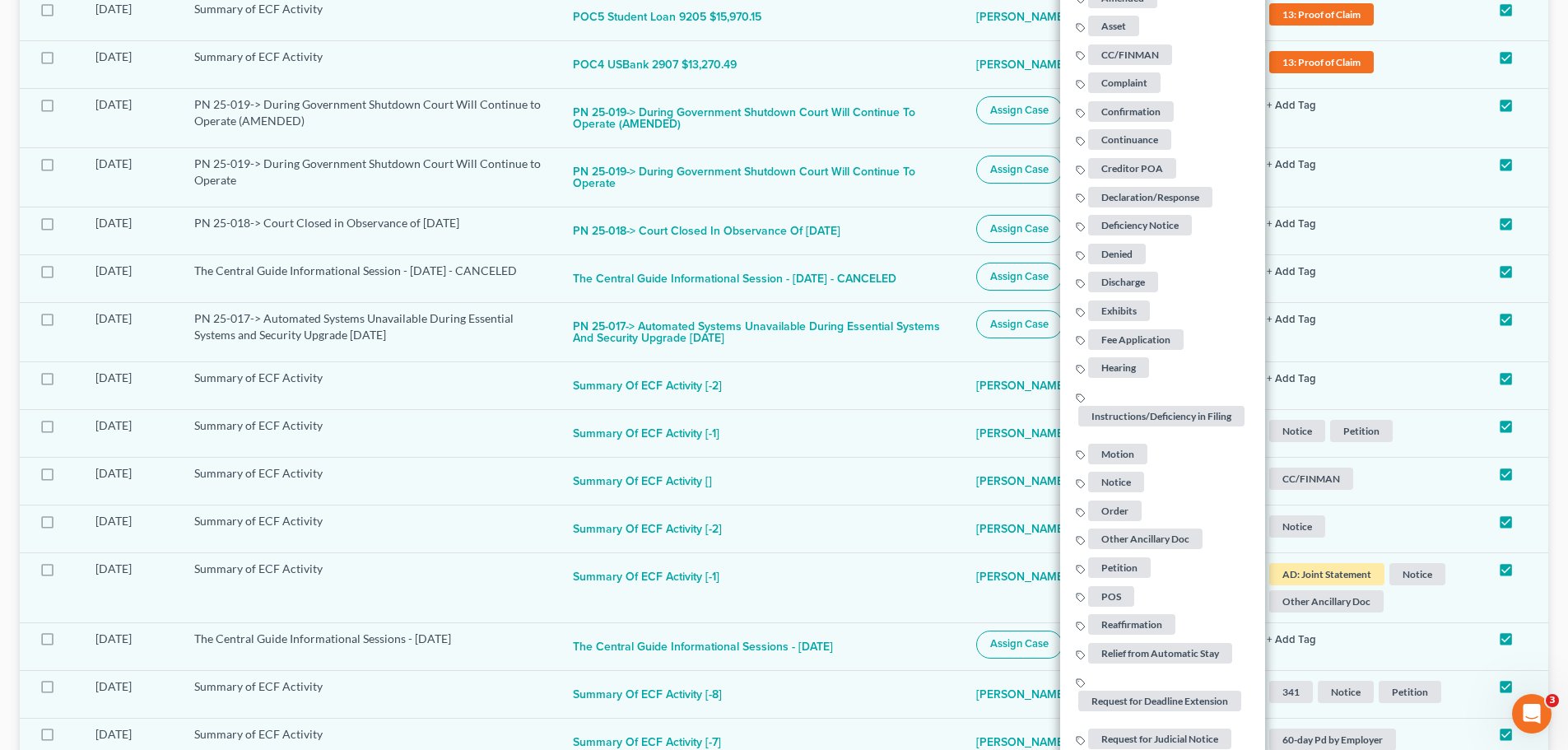
click at [1120, 594] on span "POS" at bounding box center [1112, 596] width 46 height 20
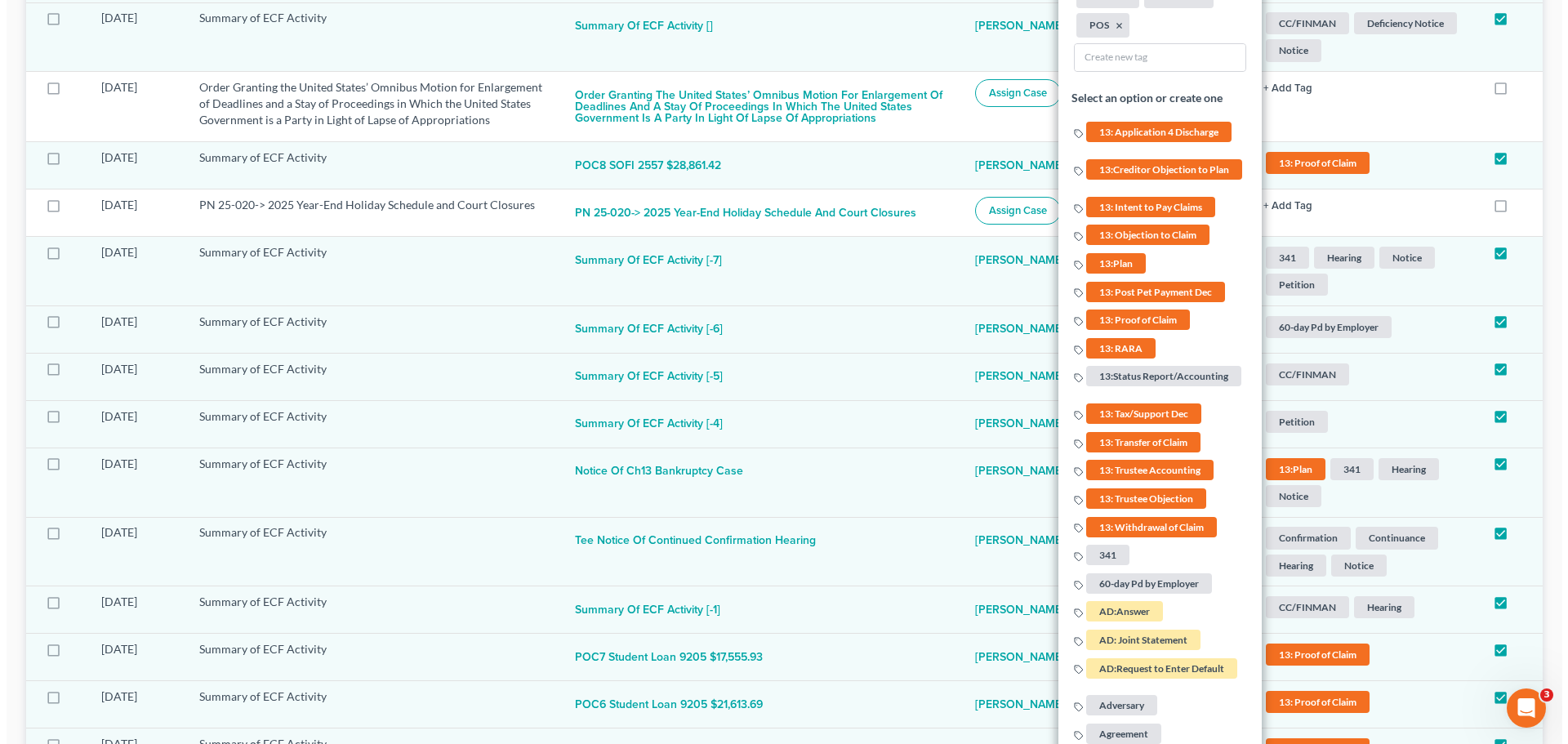
scroll to position [0, 0]
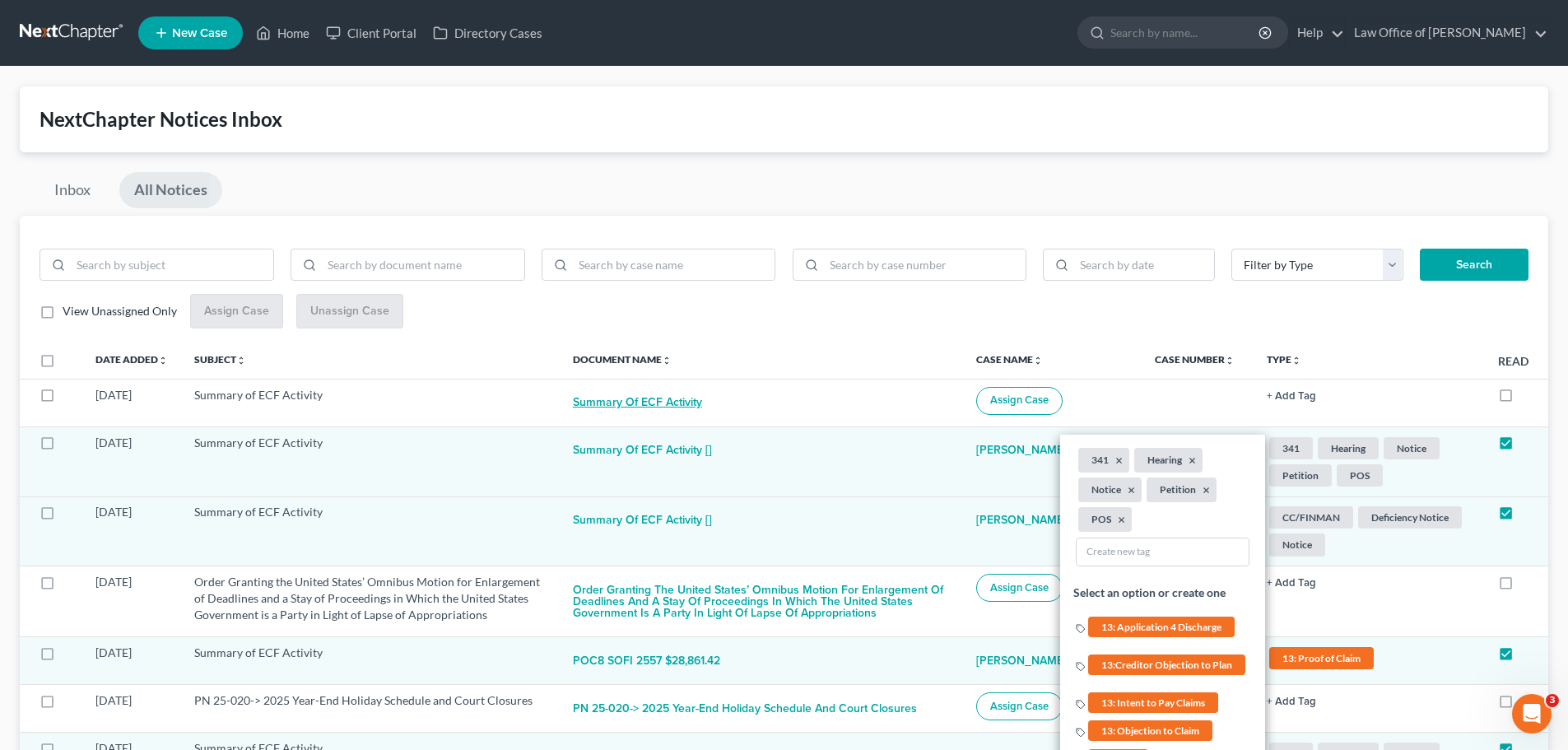
click at [670, 401] on button "Summary of ECF Activity" at bounding box center [636, 403] width 129 height 32
checkbox input "true"
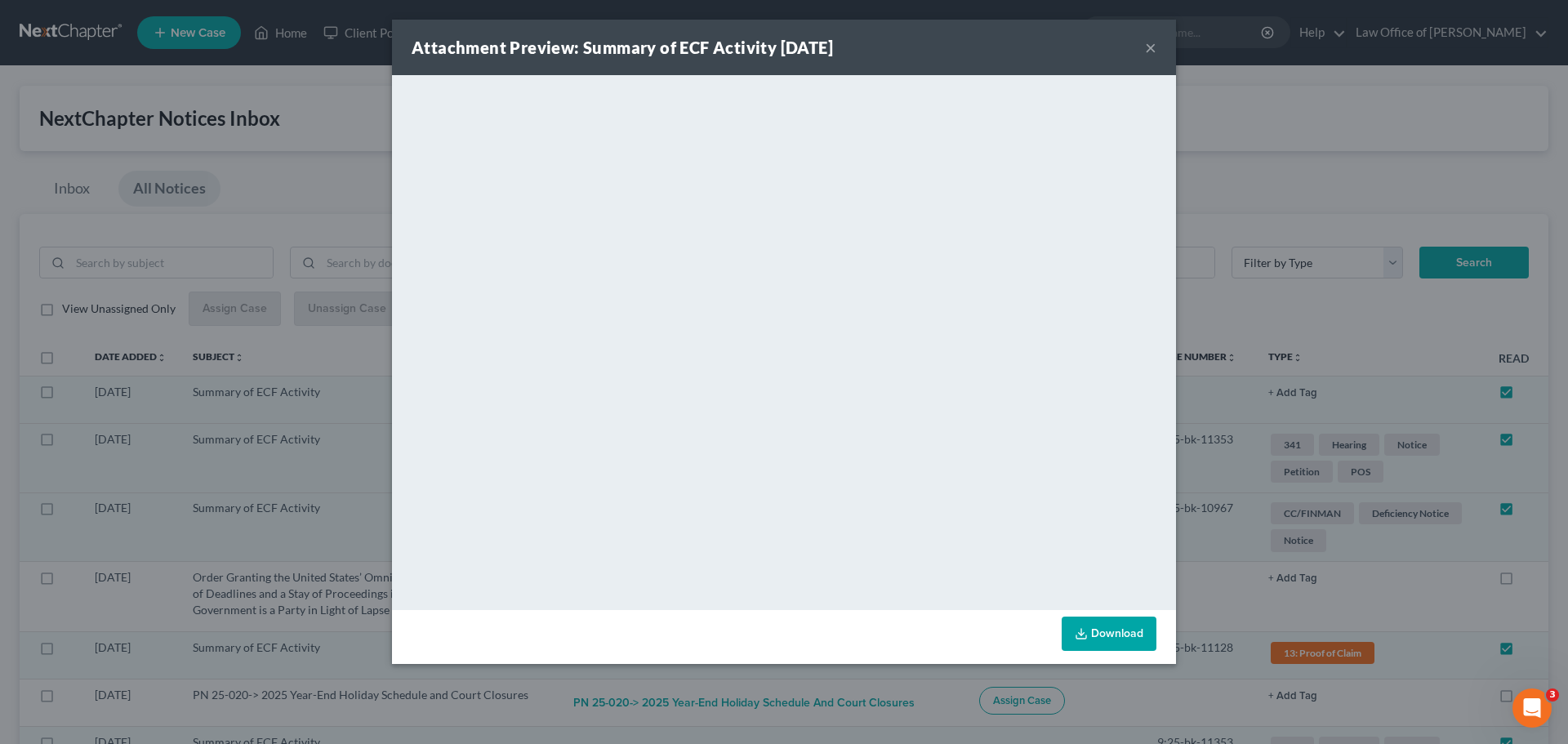
click at [1153, 47] on button "×" at bounding box center [1151, 47] width 11 height 19
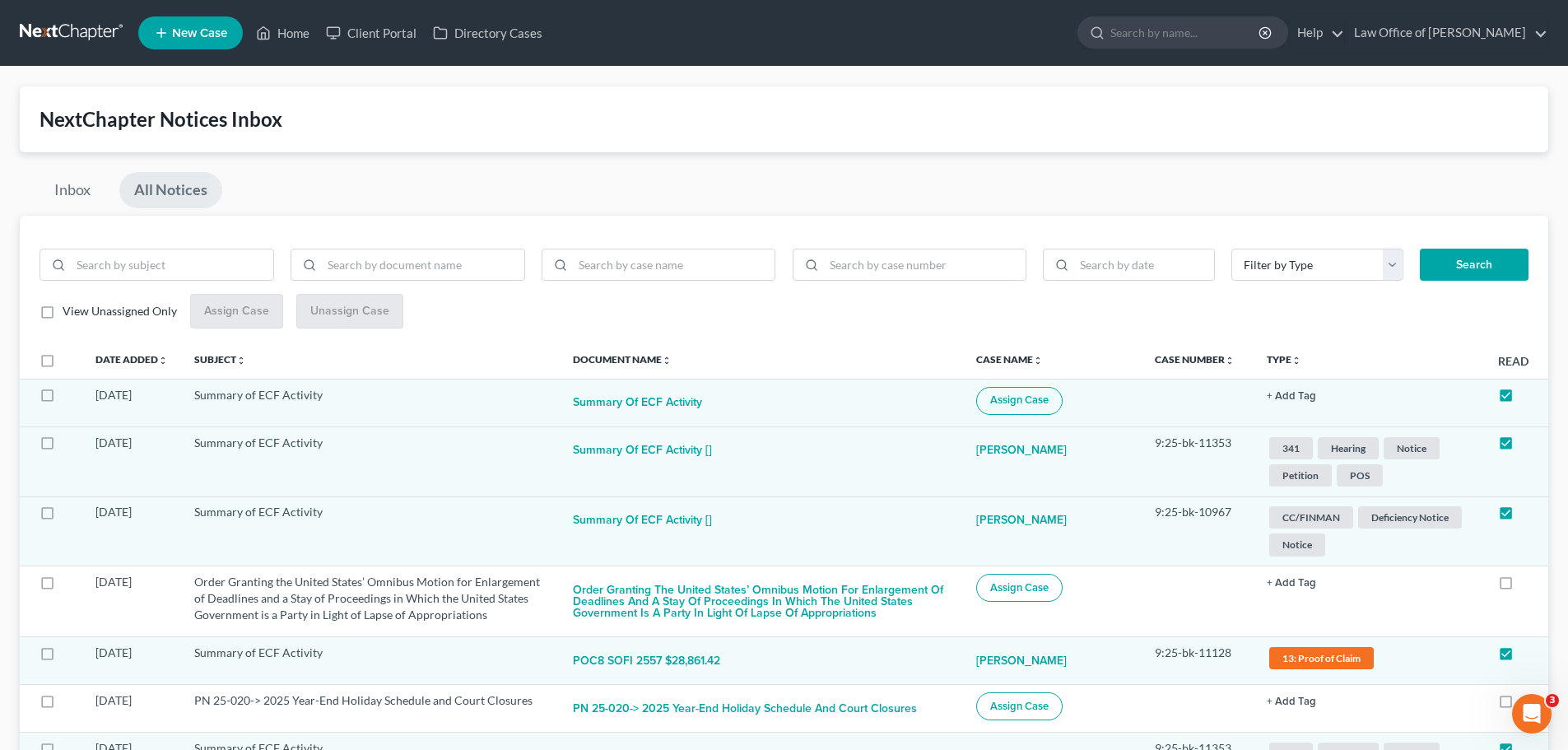
click at [1062, 391] on button "Assign Case" at bounding box center [1019, 401] width 86 height 28
checkbox input "true"
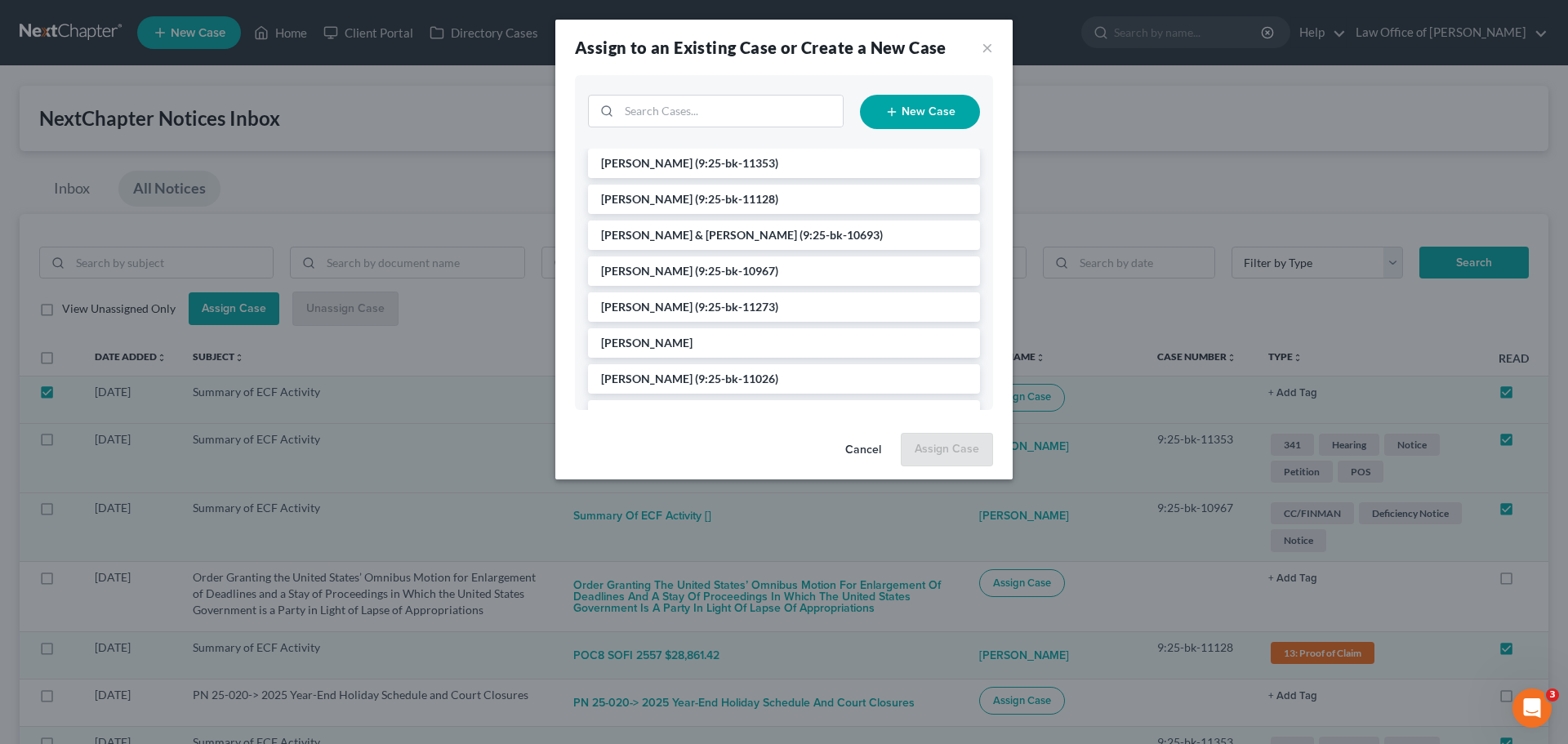
click at [856, 449] on button "Cancel" at bounding box center [863, 450] width 62 height 32
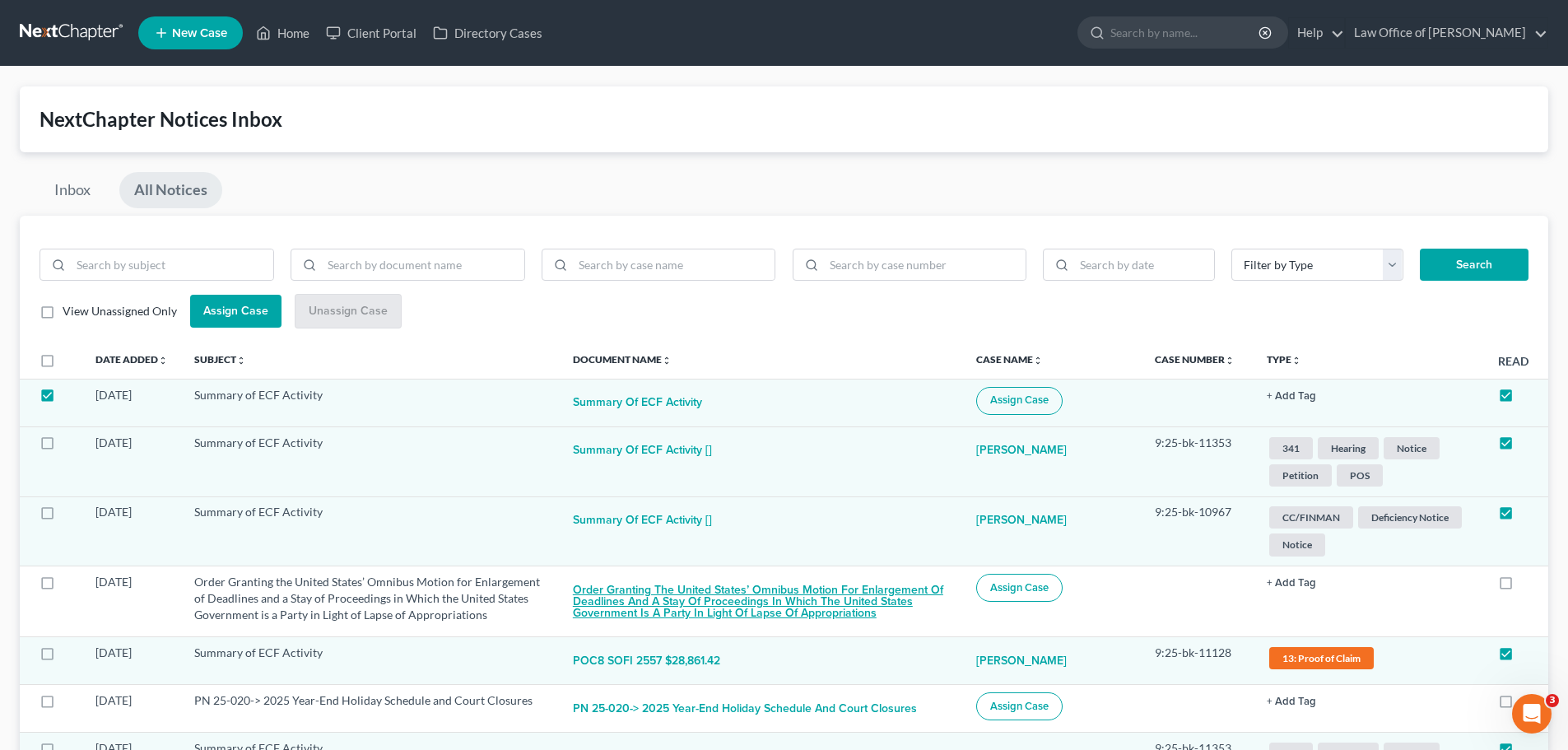
click at [891, 597] on button "Order Granting the United States’ Omnibus Motion for Enlargement of Deadlines a…" at bounding box center [761, 601] width 377 height 56
checkbox input "true"
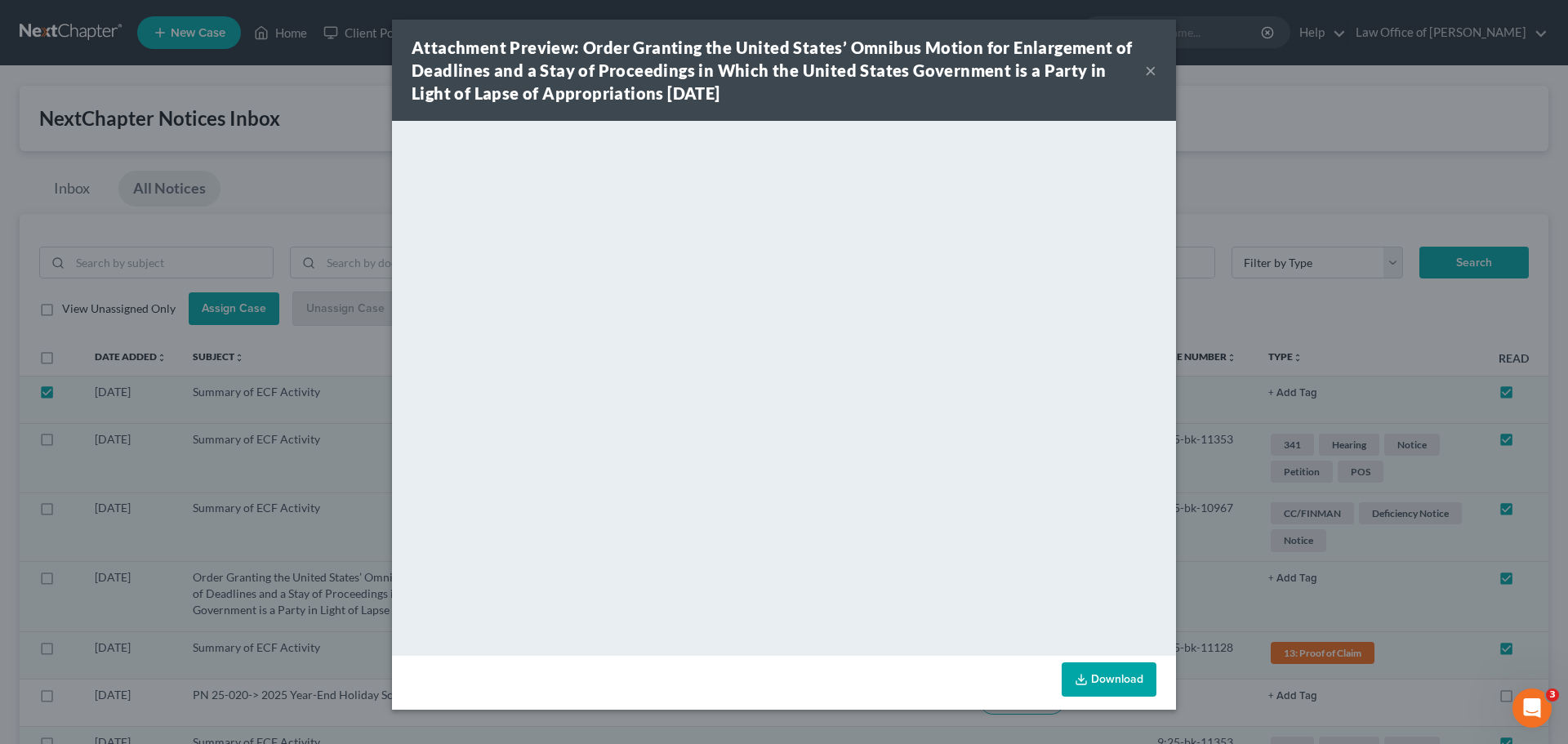
click at [1151, 66] on button "×" at bounding box center [1151, 70] width 11 height 19
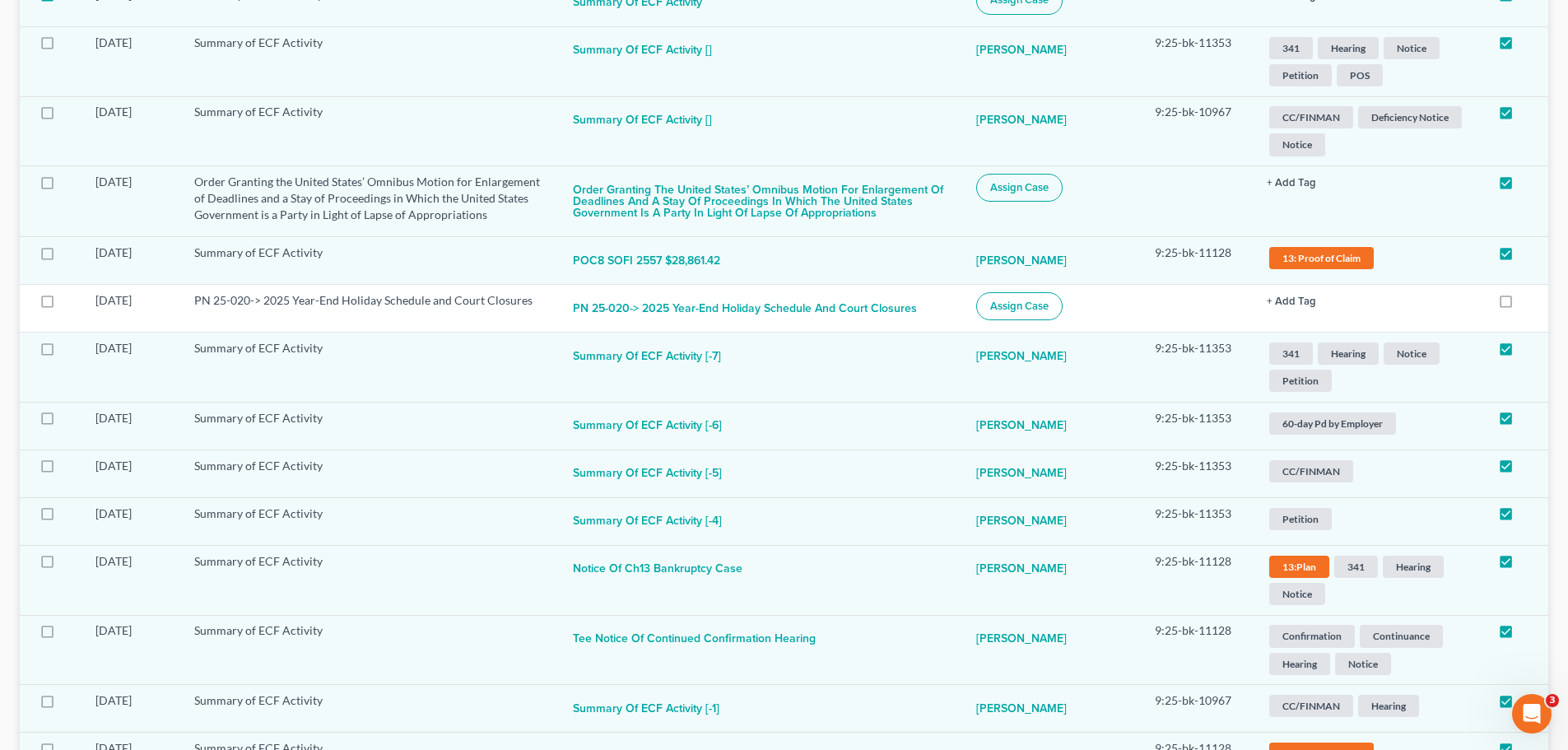
scroll to position [412, 0]
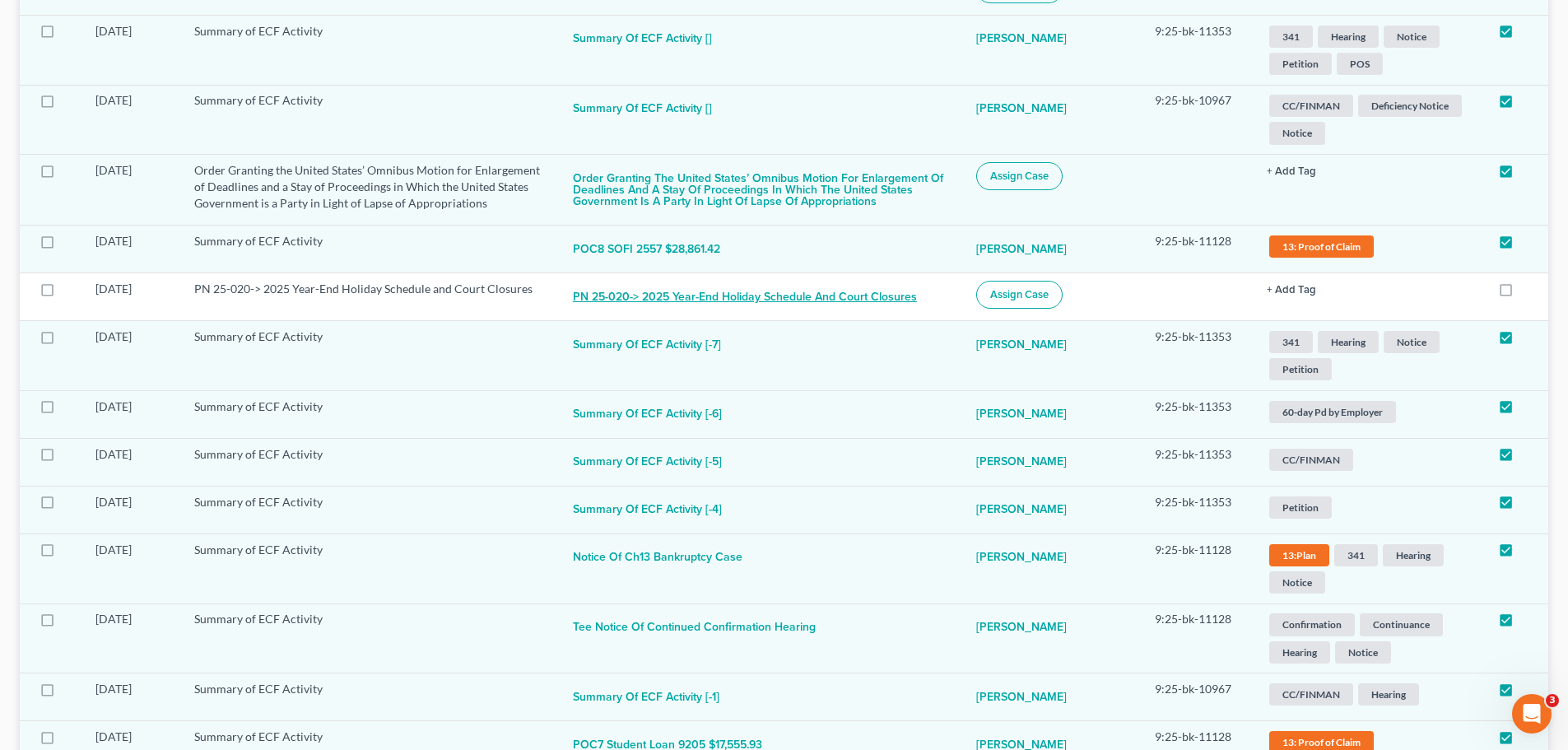
click at [916, 293] on button "PN 25-020-> 2025 Year-End Holiday Schedule and Court Closures" at bounding box center [744, 297] width 344 height 32
checkbox input "true"
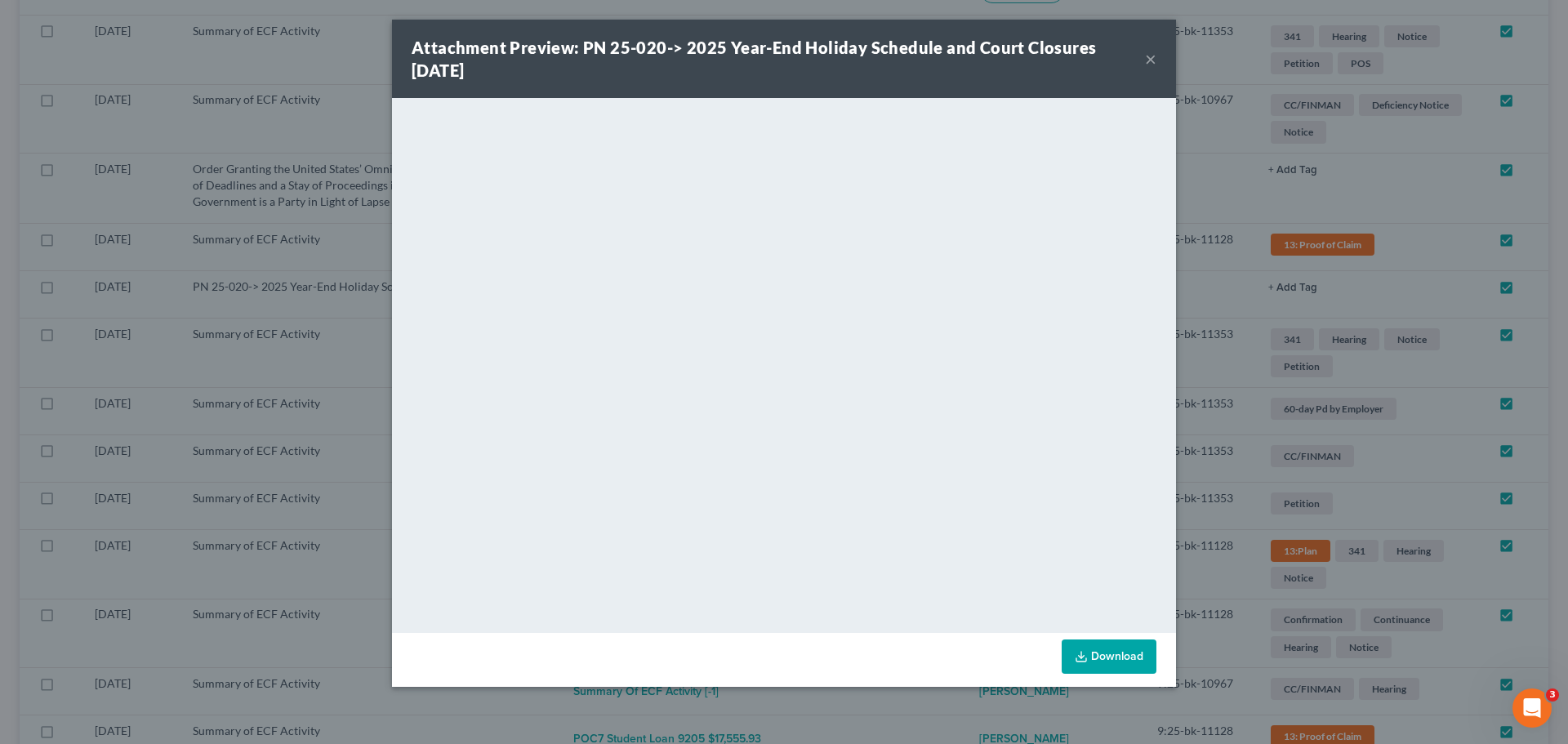
click at [1150, 67] on button "×" at bounding box center [1151, 58] width 11 height 19
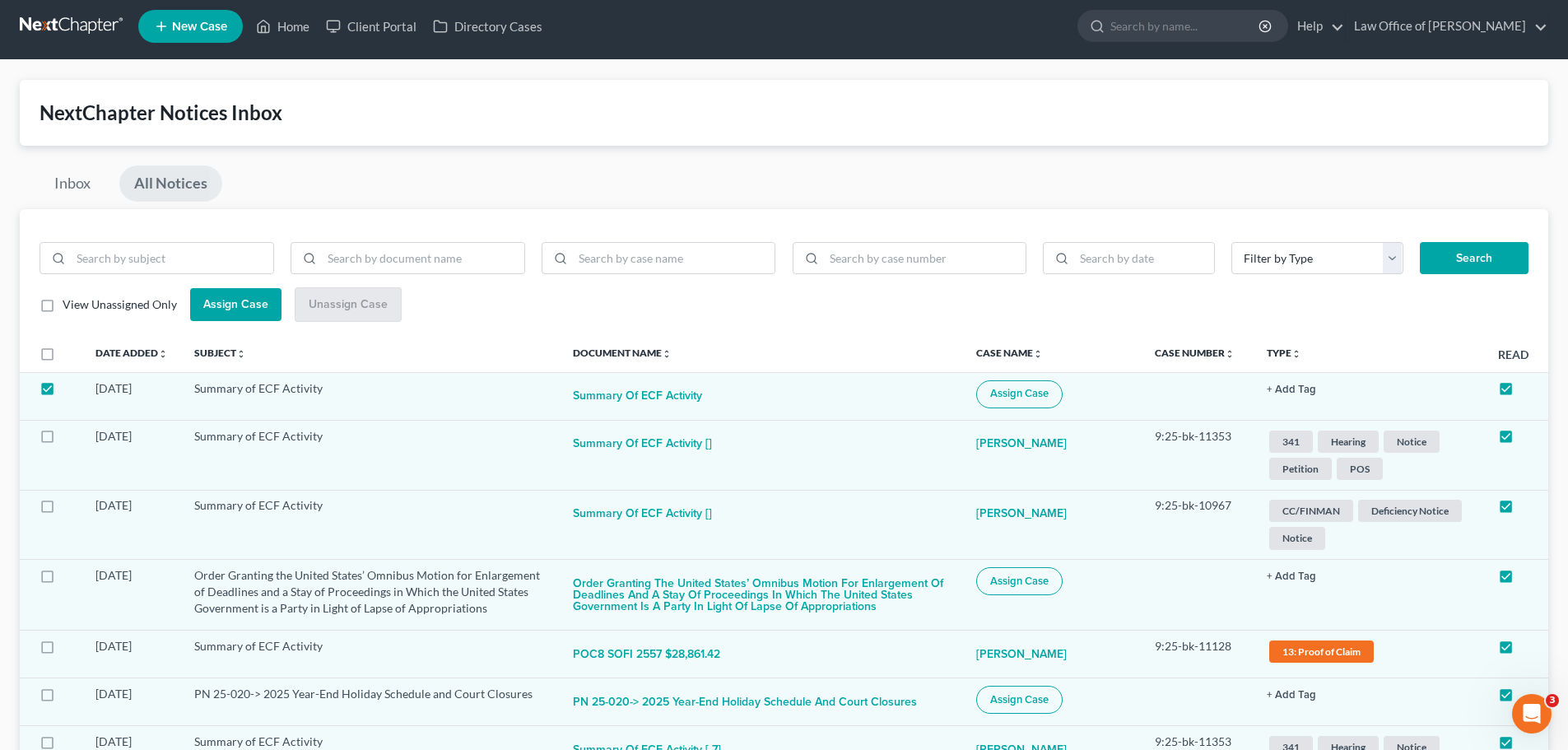
scroll to position [0, 0]
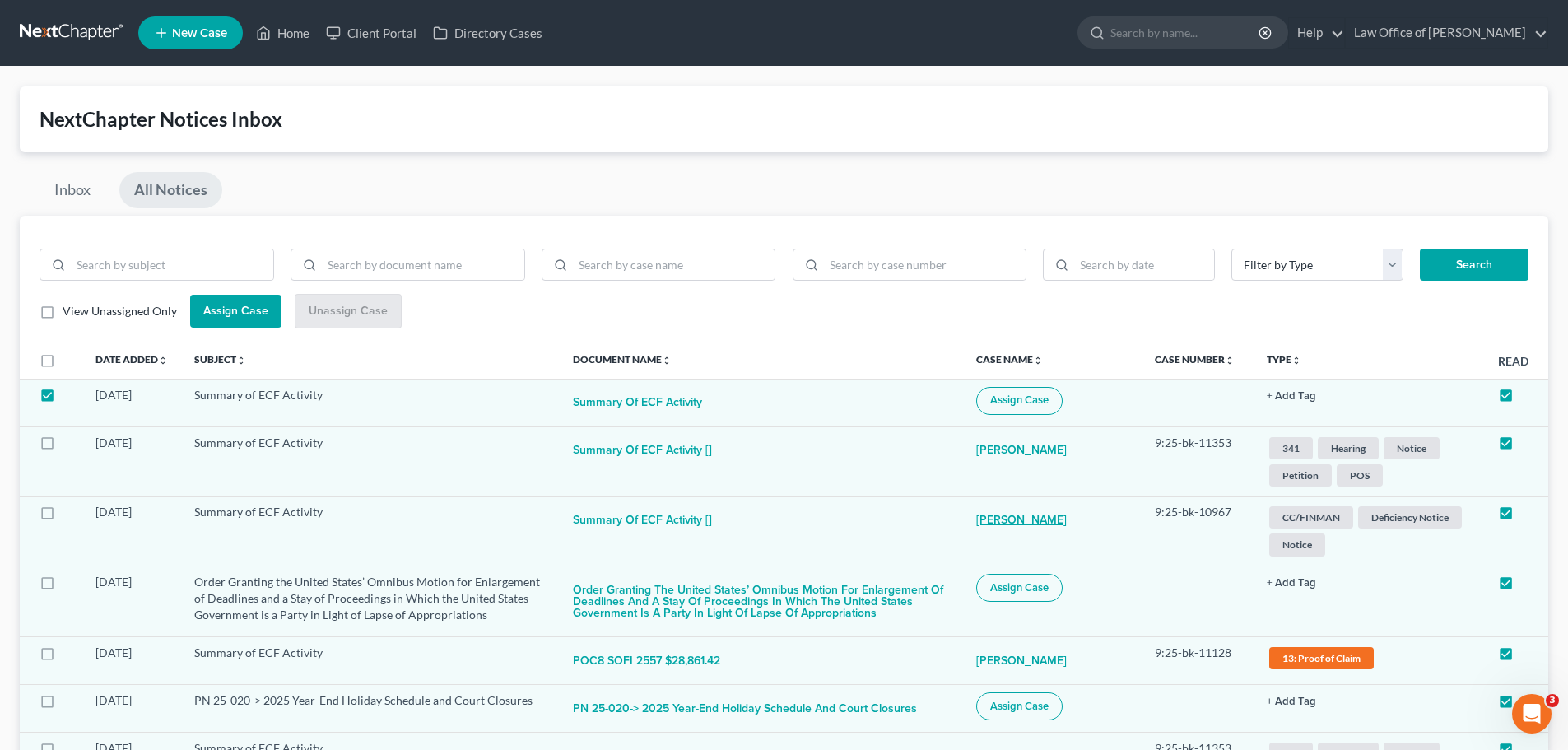
click at [1025, 518] on link "[PERSON_NAME]" at bounding box center [1022, 520] width 91 height 32
select select "3"
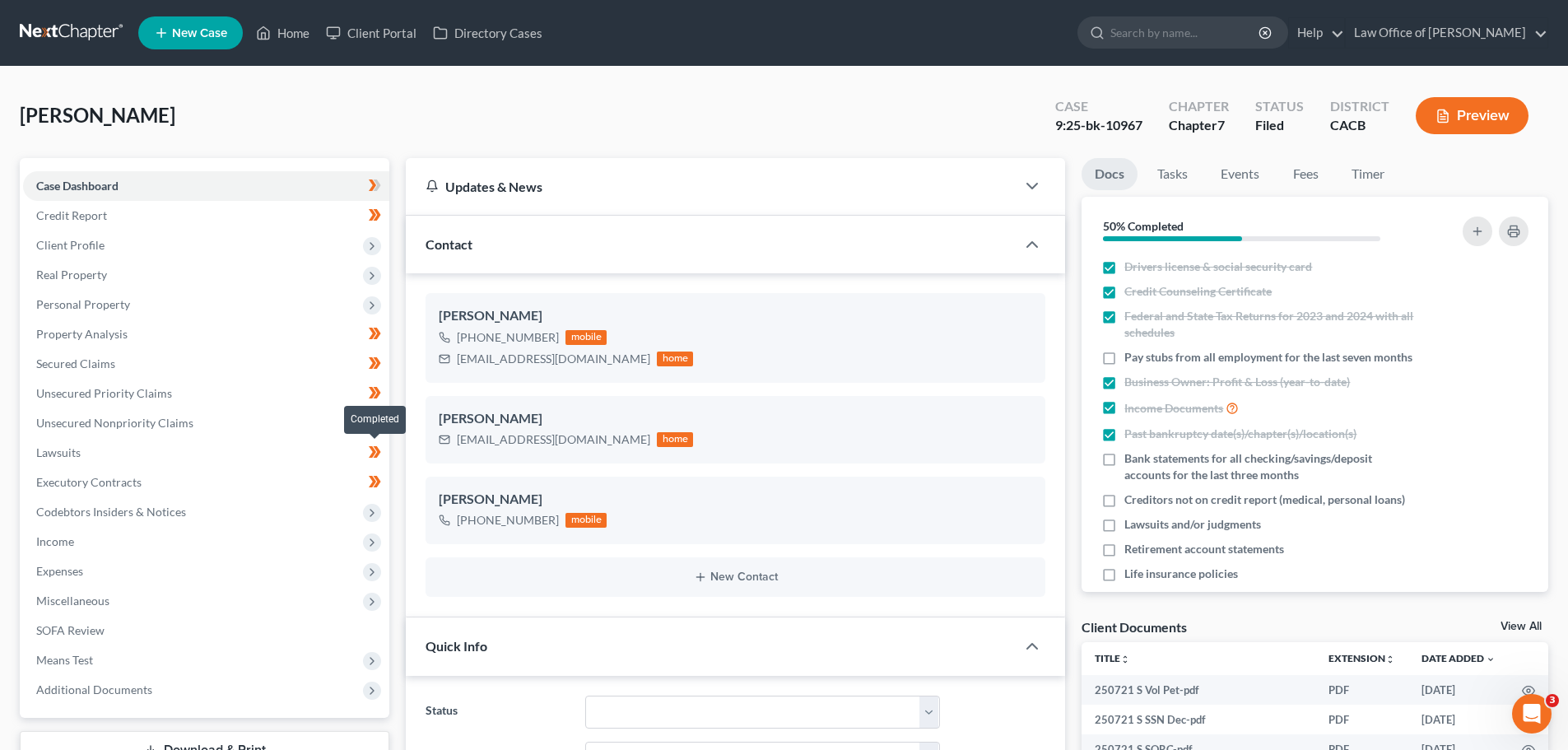
scroll to position [346, 0]
click at [190, 697] on span "Additional Documents" at bounding box center [206, 691] width 366 height 30
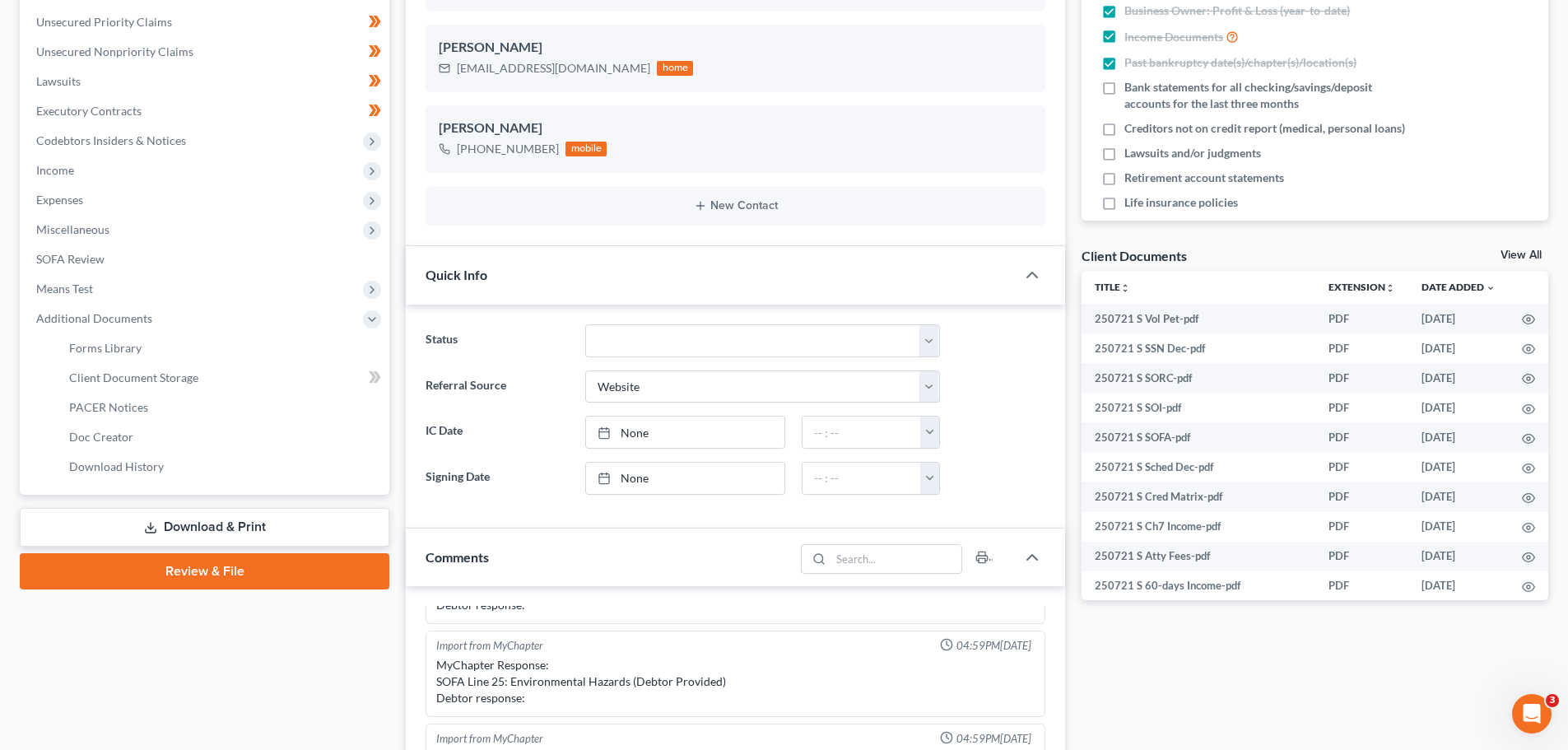
scroll to position [412, 0]
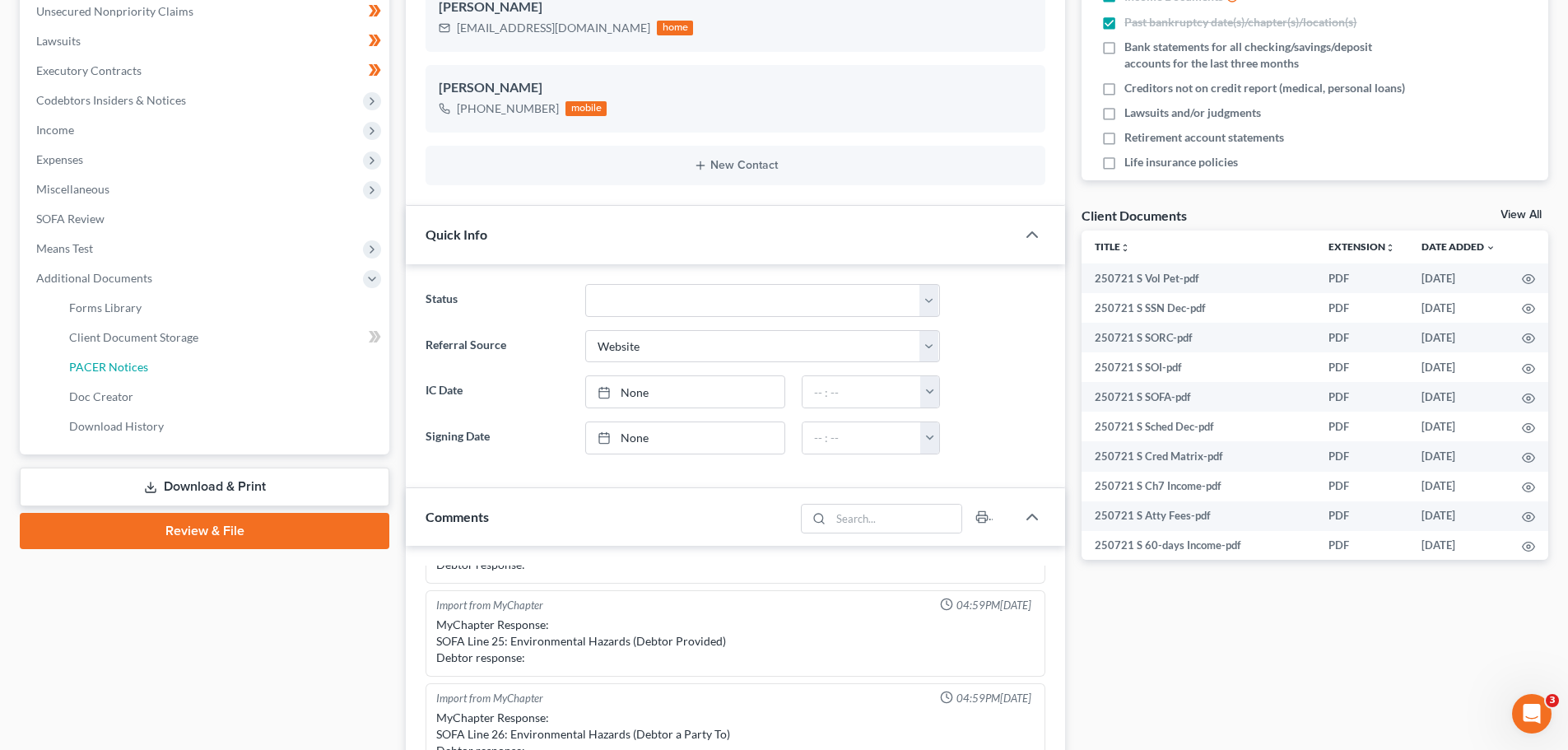
click at [214, 372] on link "PACER Notices" at bounding box center [222, 368] width 333 height 30
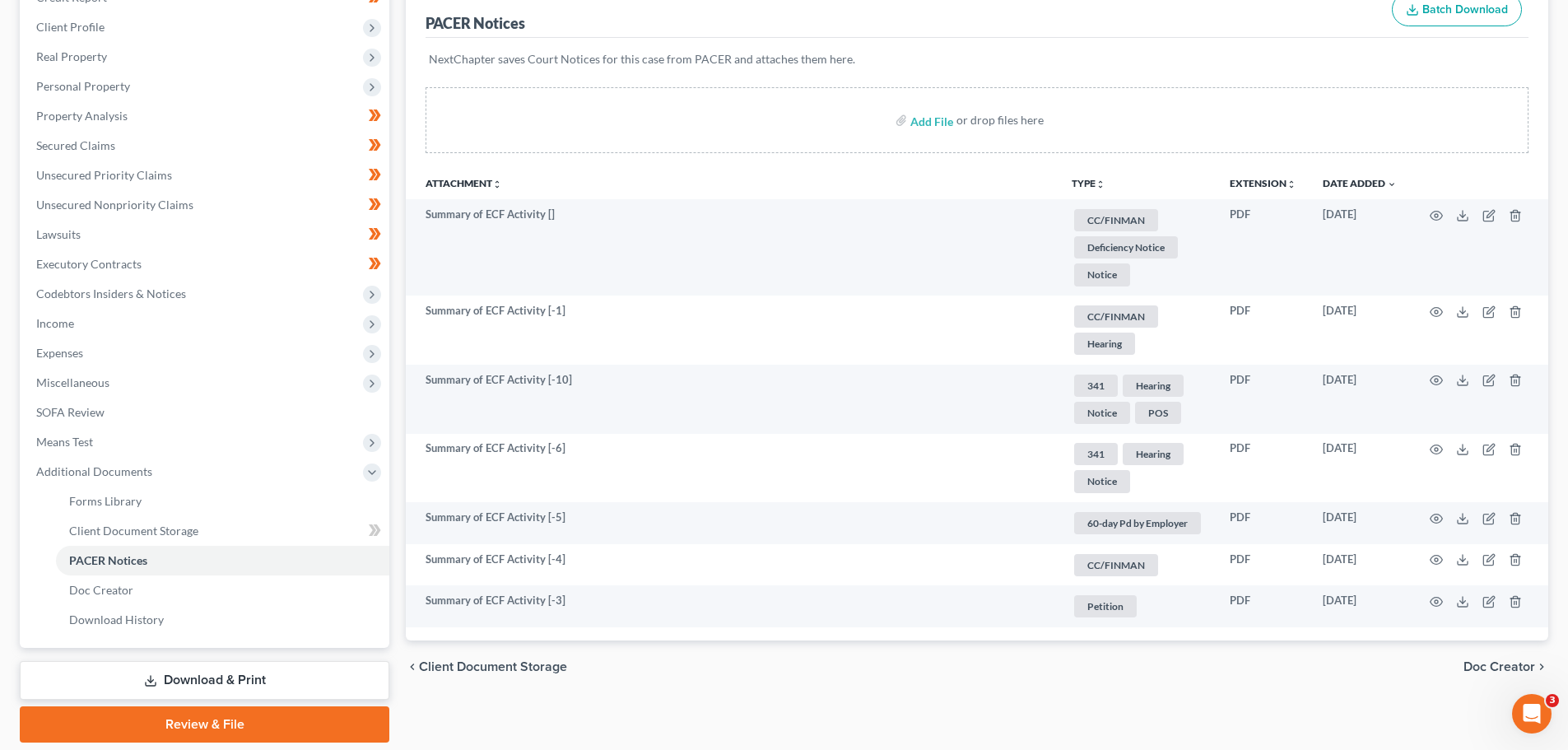
scroll to position [247, 0]
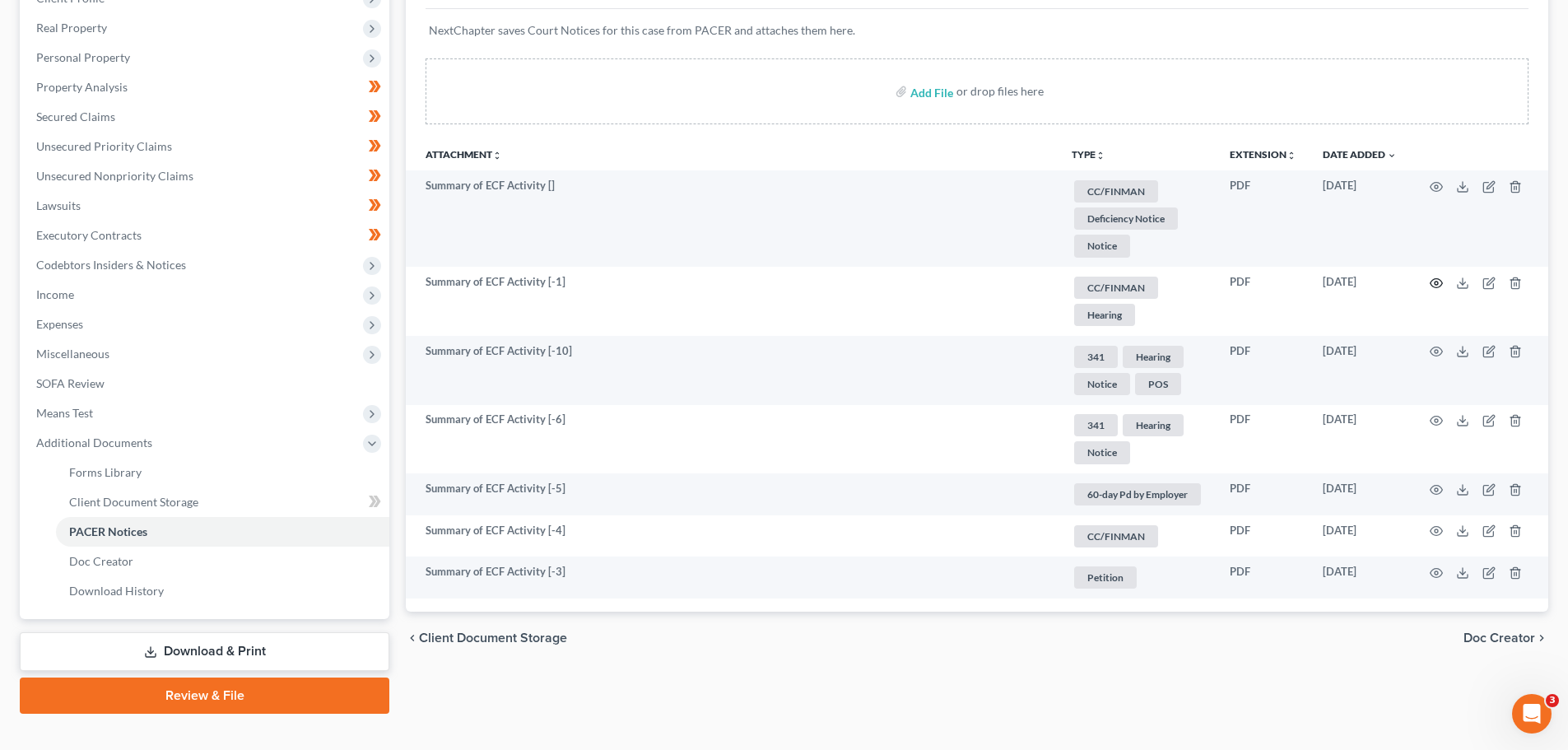
click at [1437, 280] on icon "button" at bounding box center [1436, 283] width 13 height 13
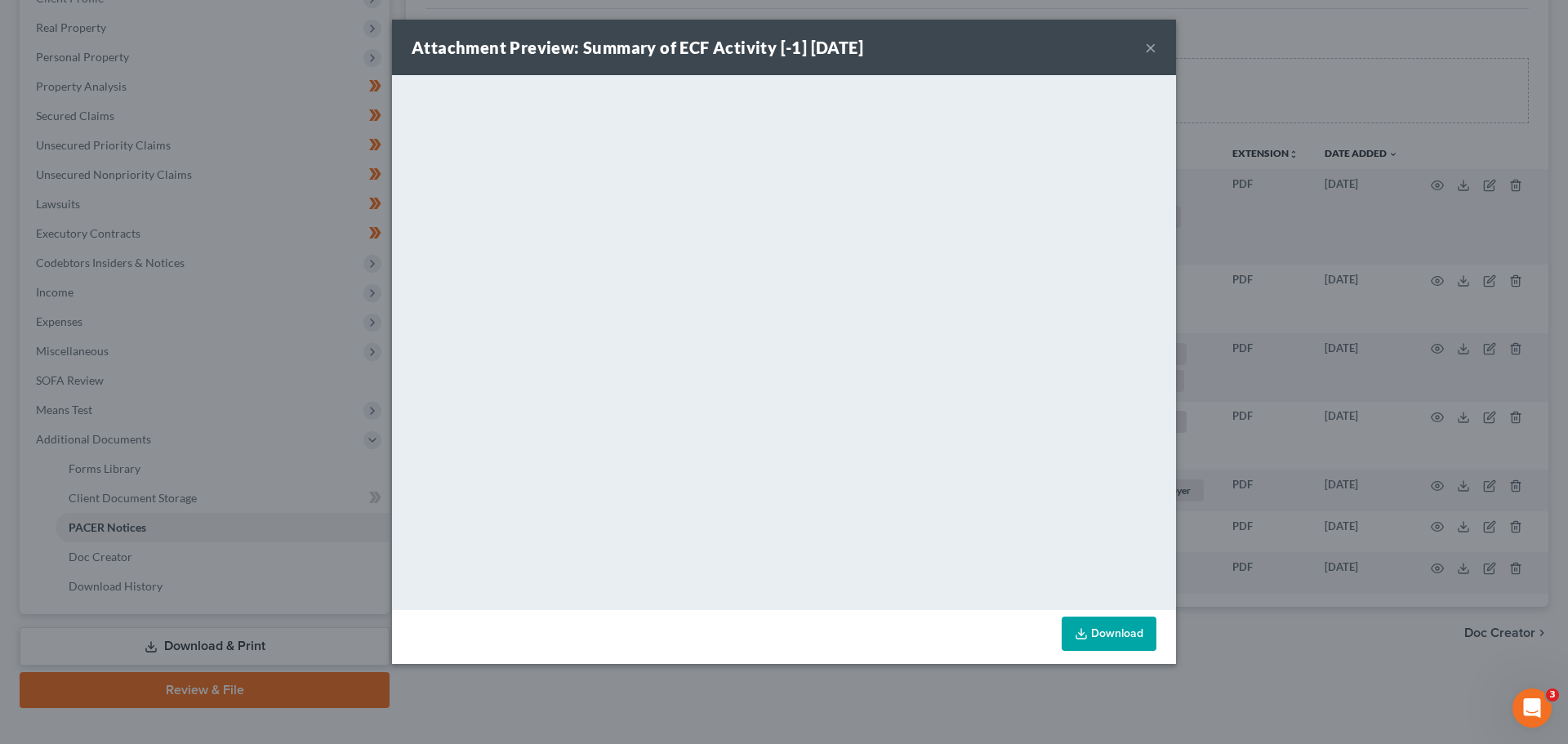
click at [1150, 38] on button "×" at bounding box center [1151, 47] width 11 height 19
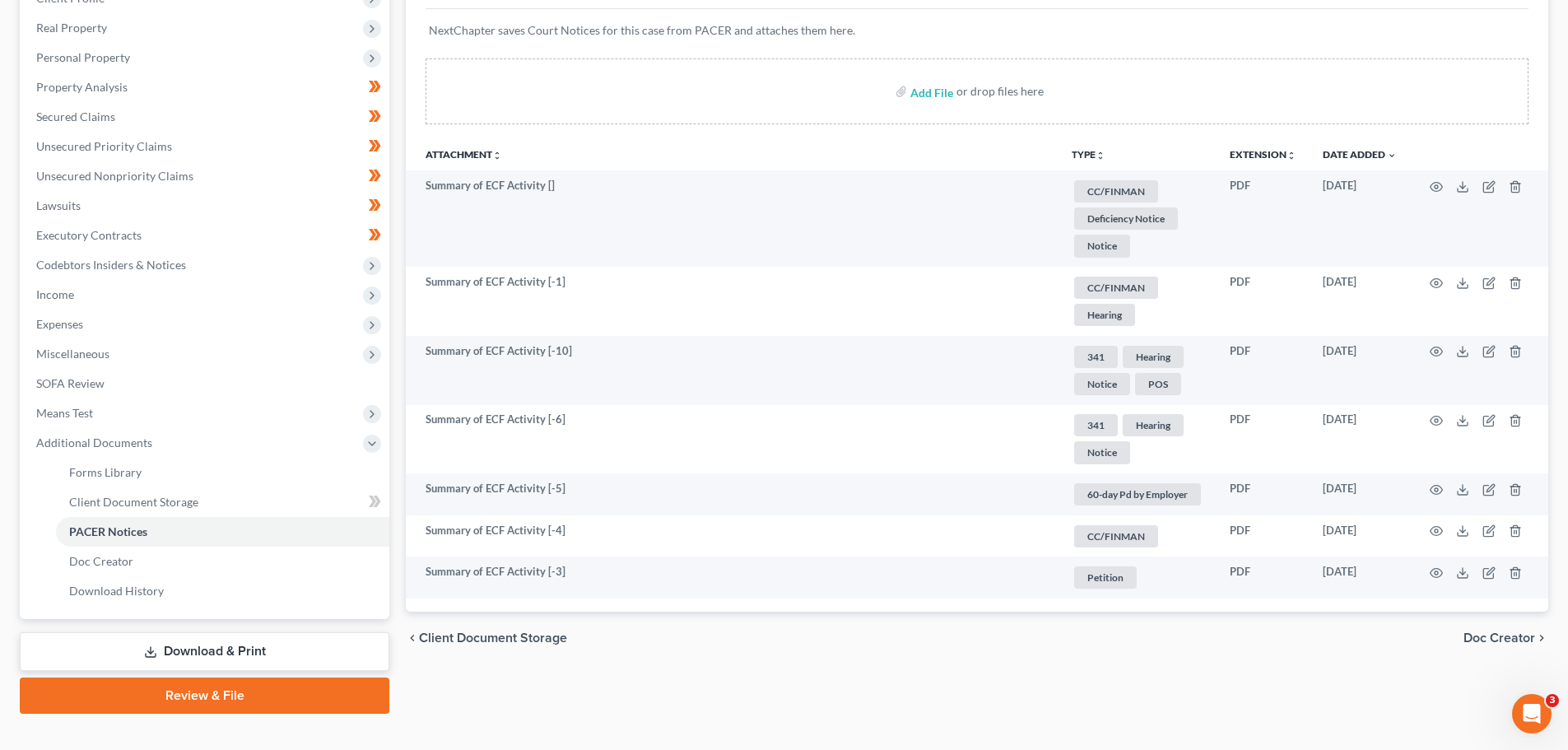
drag, startPoint x: 1376, startPoint y: 291, endPoint x: 1387, endPoint y: 286, distance: 12.1
click at [1385, 287] on td "[DATE]" at bounding box center [1360, 301] width 100 height 70
click at [1111, 325] on span "Hearing" at bounding box center [1105, 315] width 61 height 22
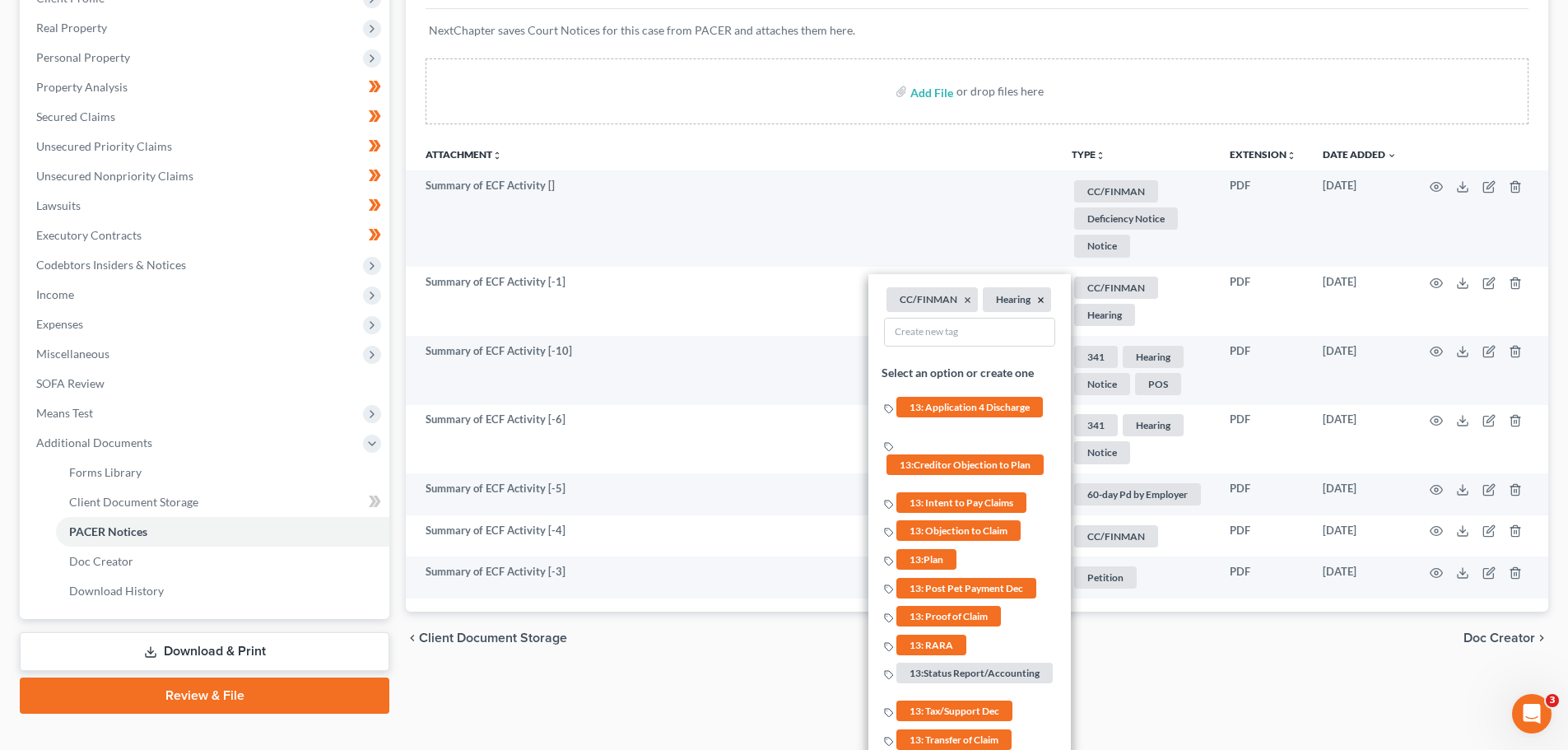
click at [1041, 302] on button "×" at bounding box center [1041, 301] width 7 height 15
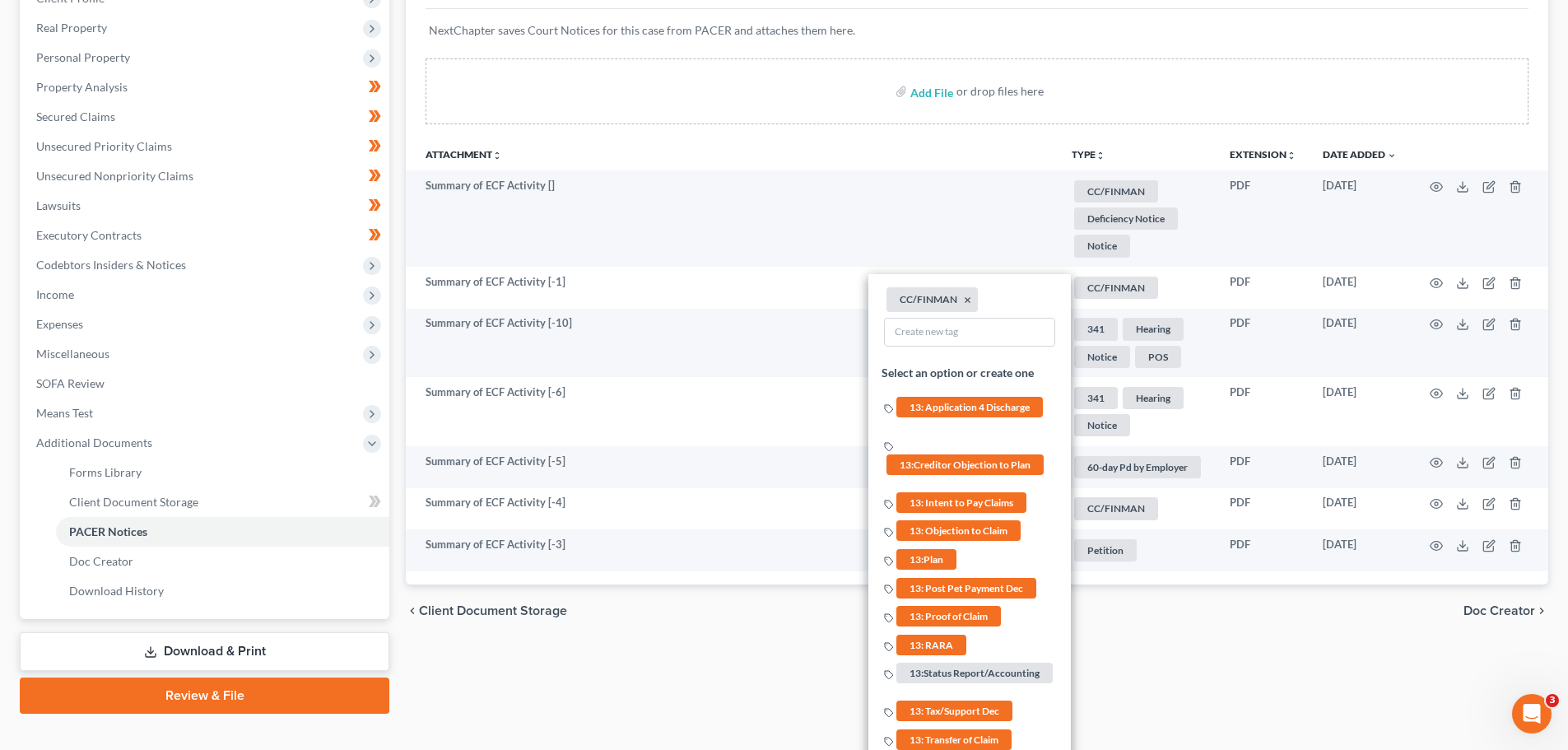
click at [1007, 233] on td "Summary of ECF Activity []" at bounding box center [732, 219] width 653 height 97
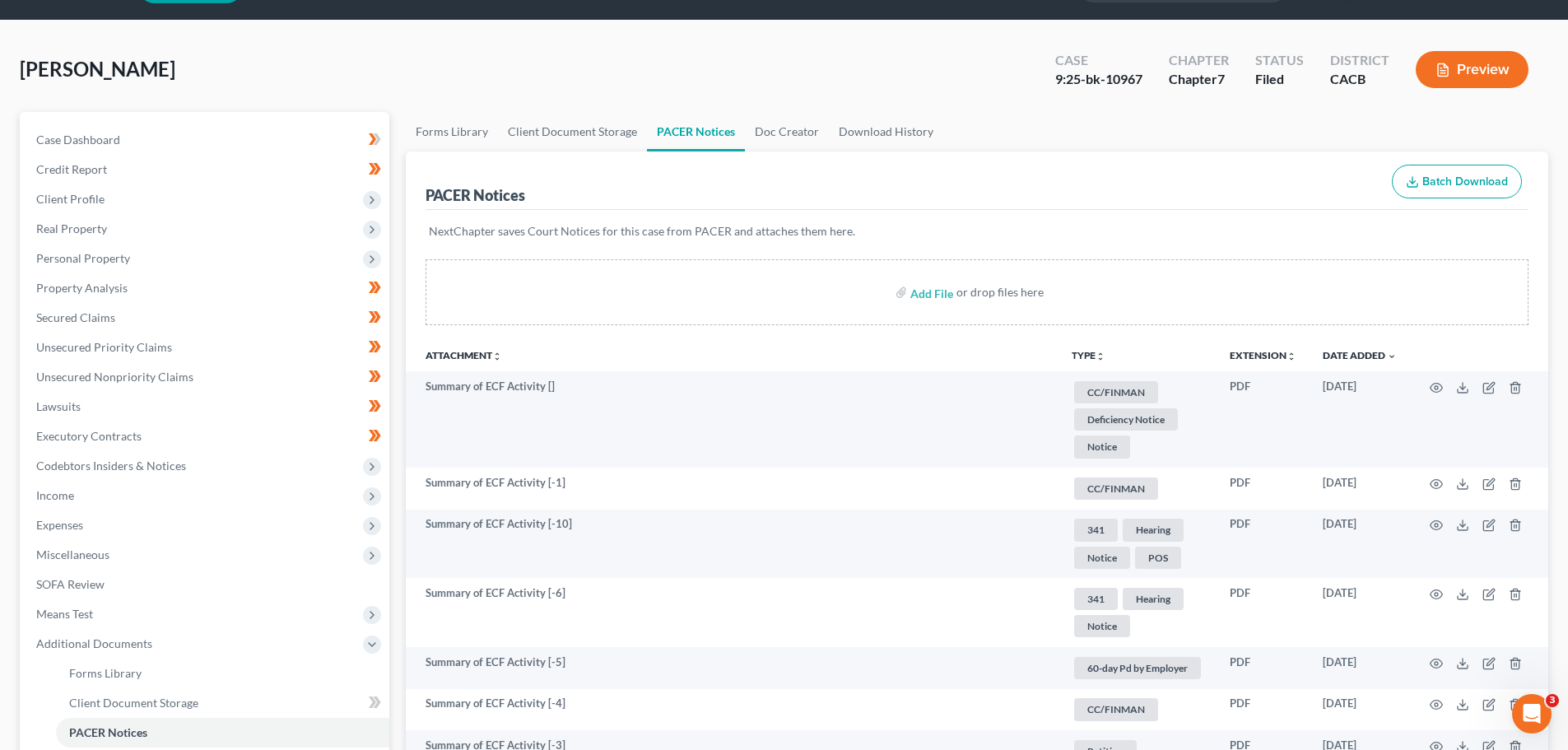
scroll to position [0, 0]
